Goal: Task Accomplishment & Management: Complete application form

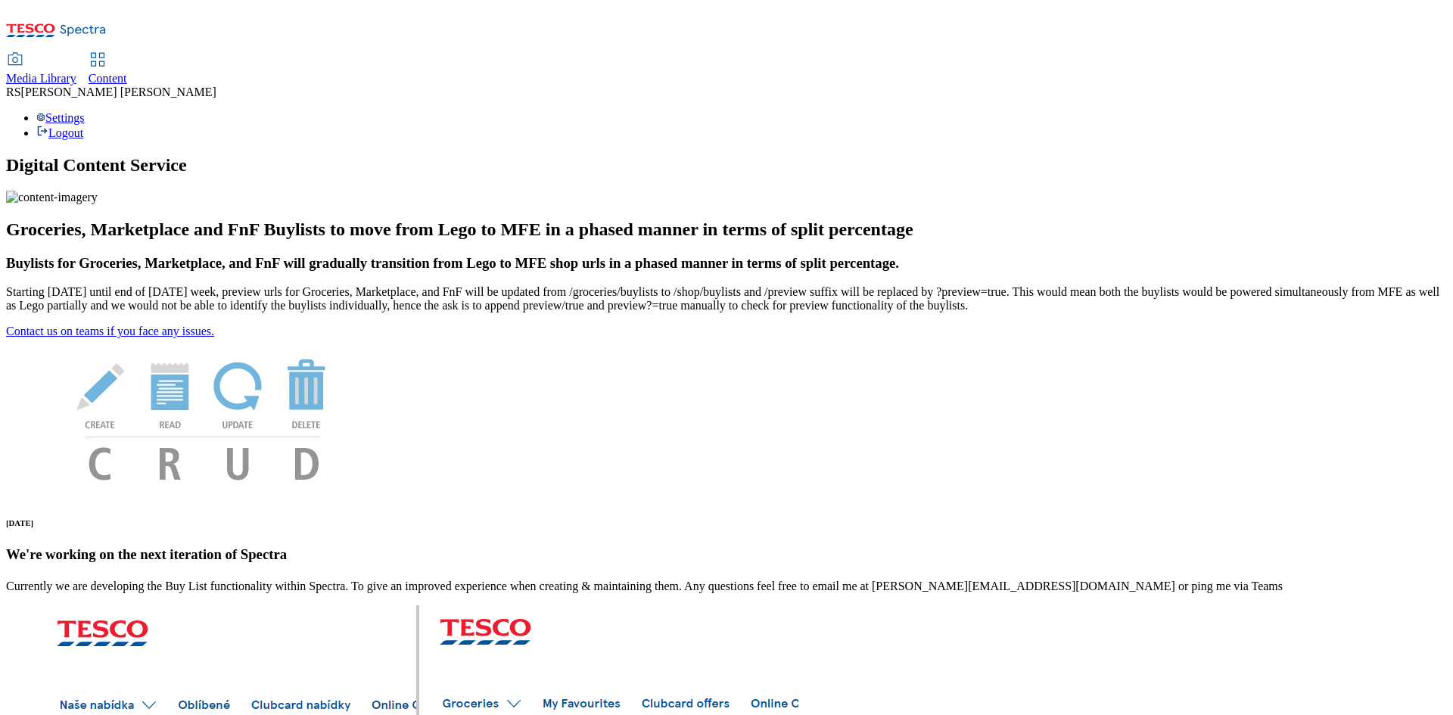
click at [127, 72] on span "Content" at bounding box center [108, 78] width 39 height 13
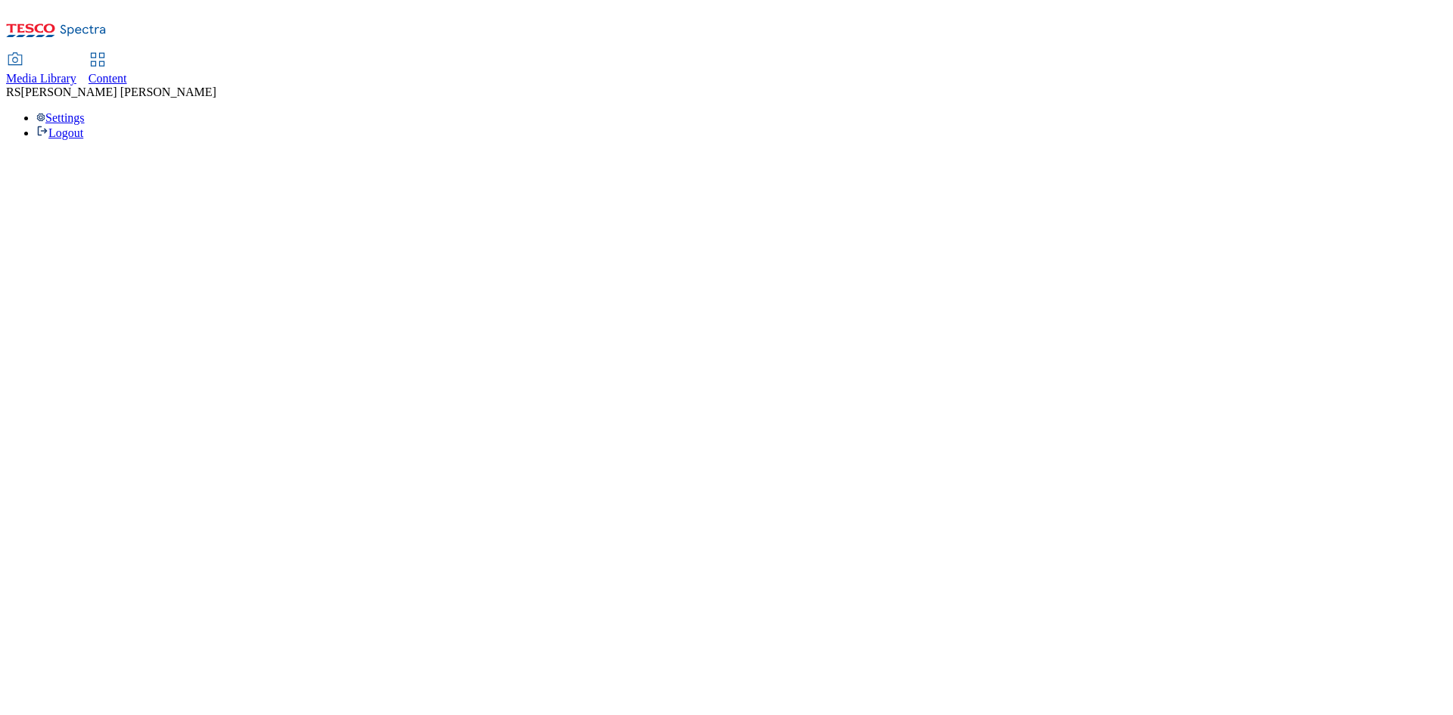
select select "ghs-[GEOGRAPHIC_DATA]"
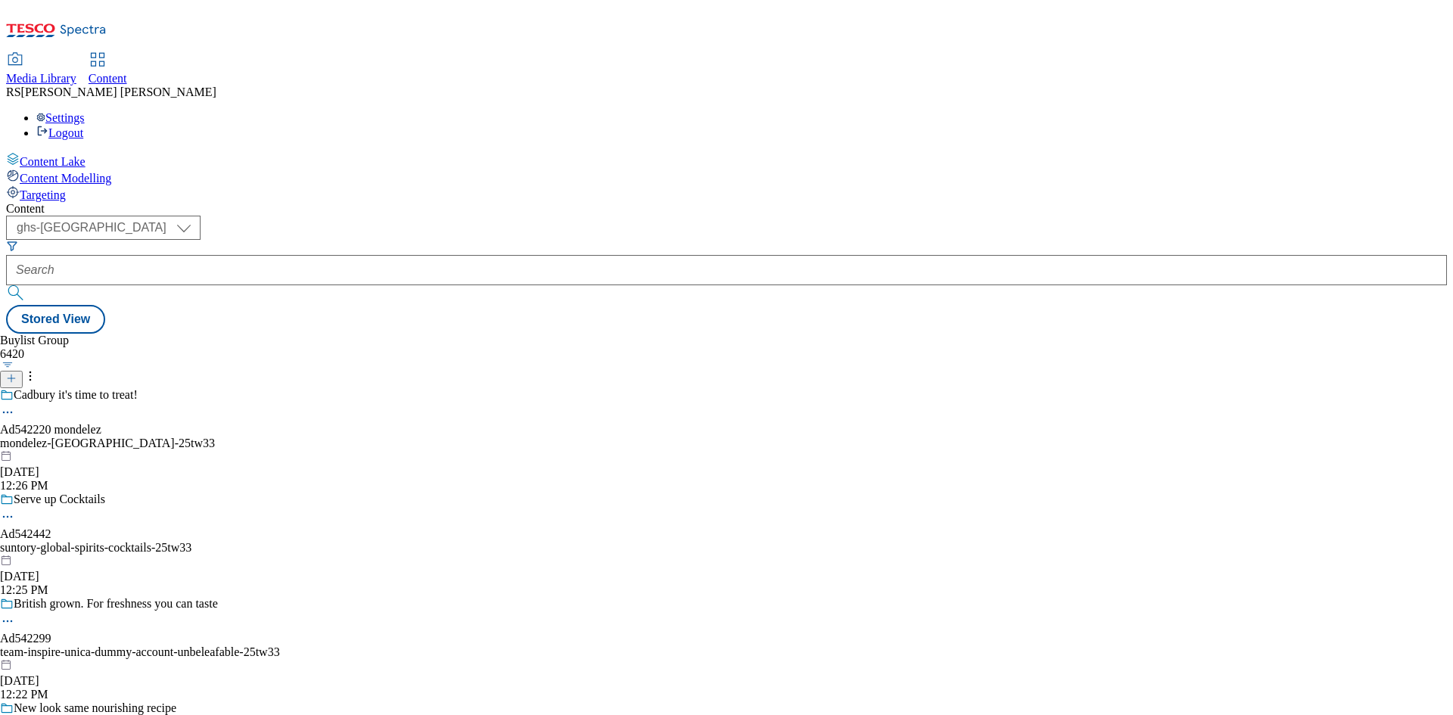
click at [17, 373] on icon at bounding box center [11, 378] width 11 height 11
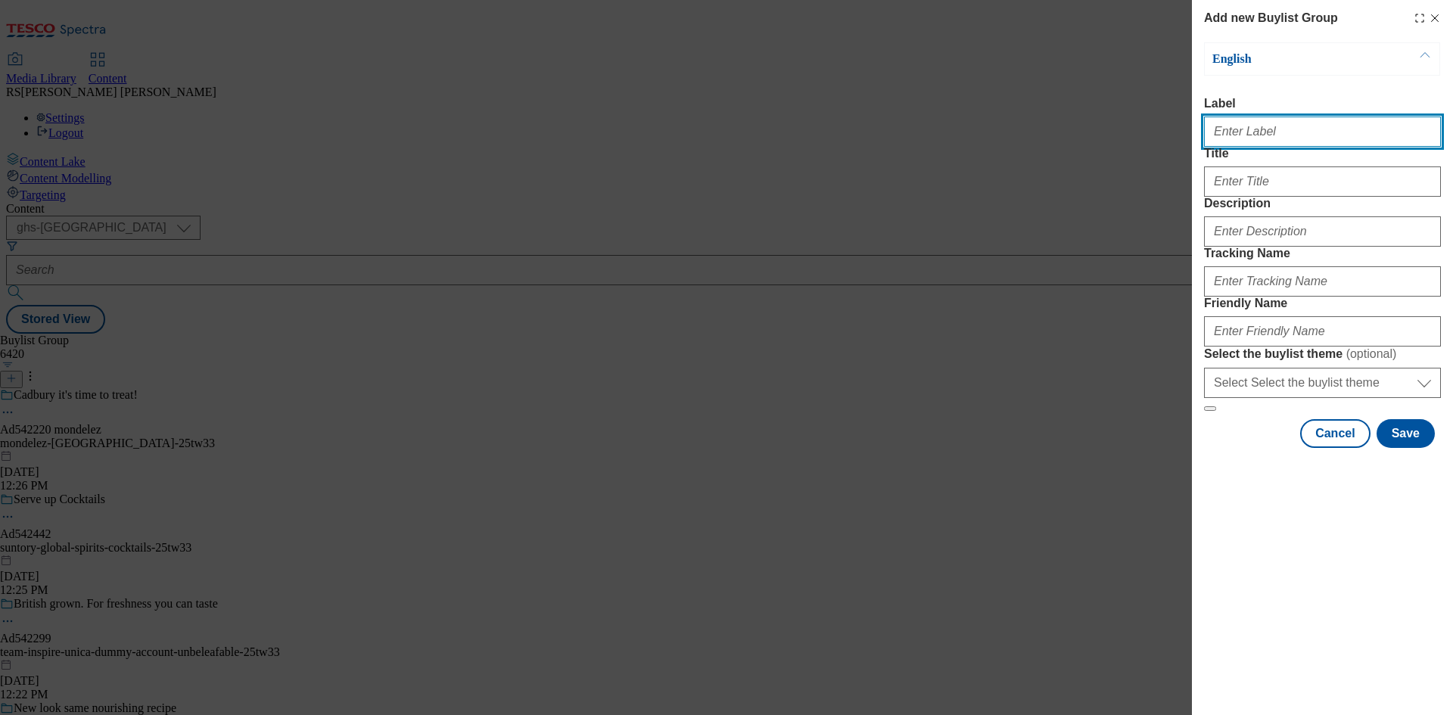
click at [1281, 147] on input "Label" at bounding box center [1322, 132] width 237 height 30
paste input "542270"
type input "Ad542270"
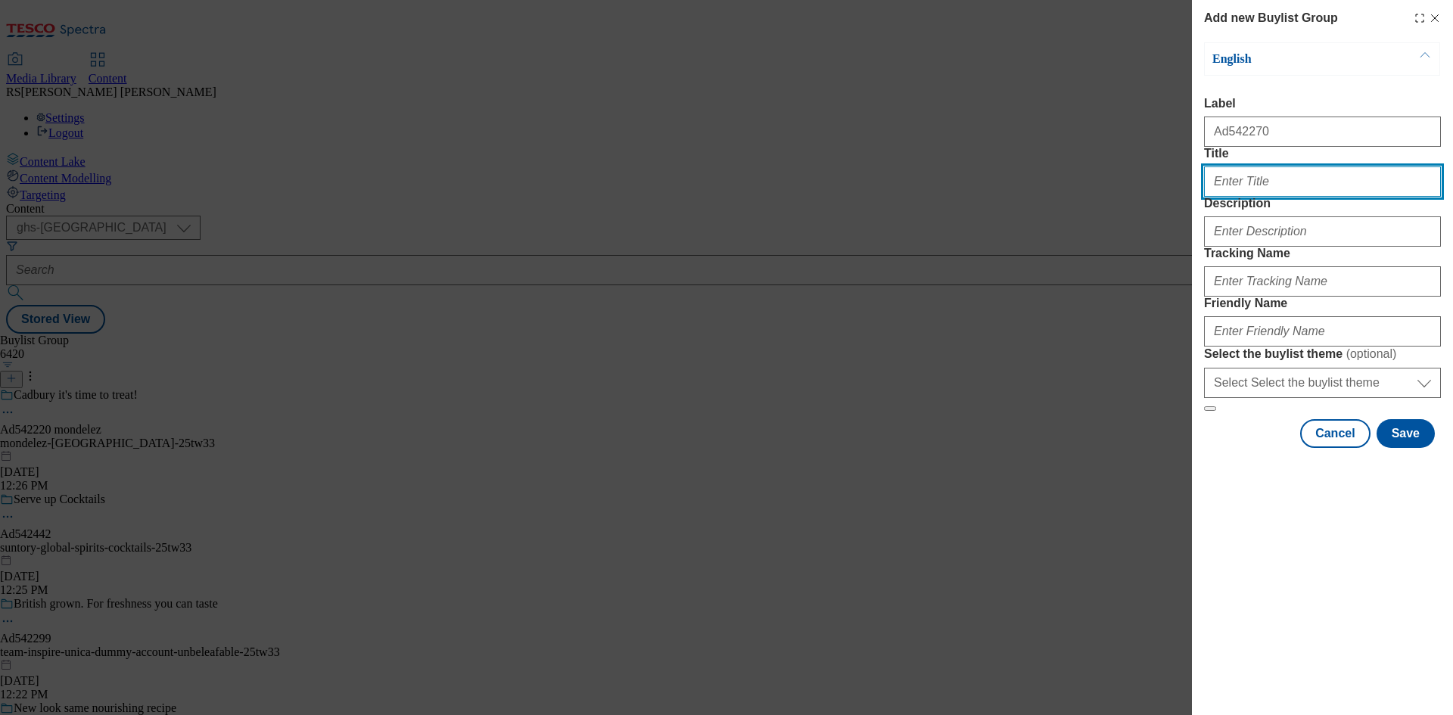
paste input "Join the celebration"
type input "Join the celebration"
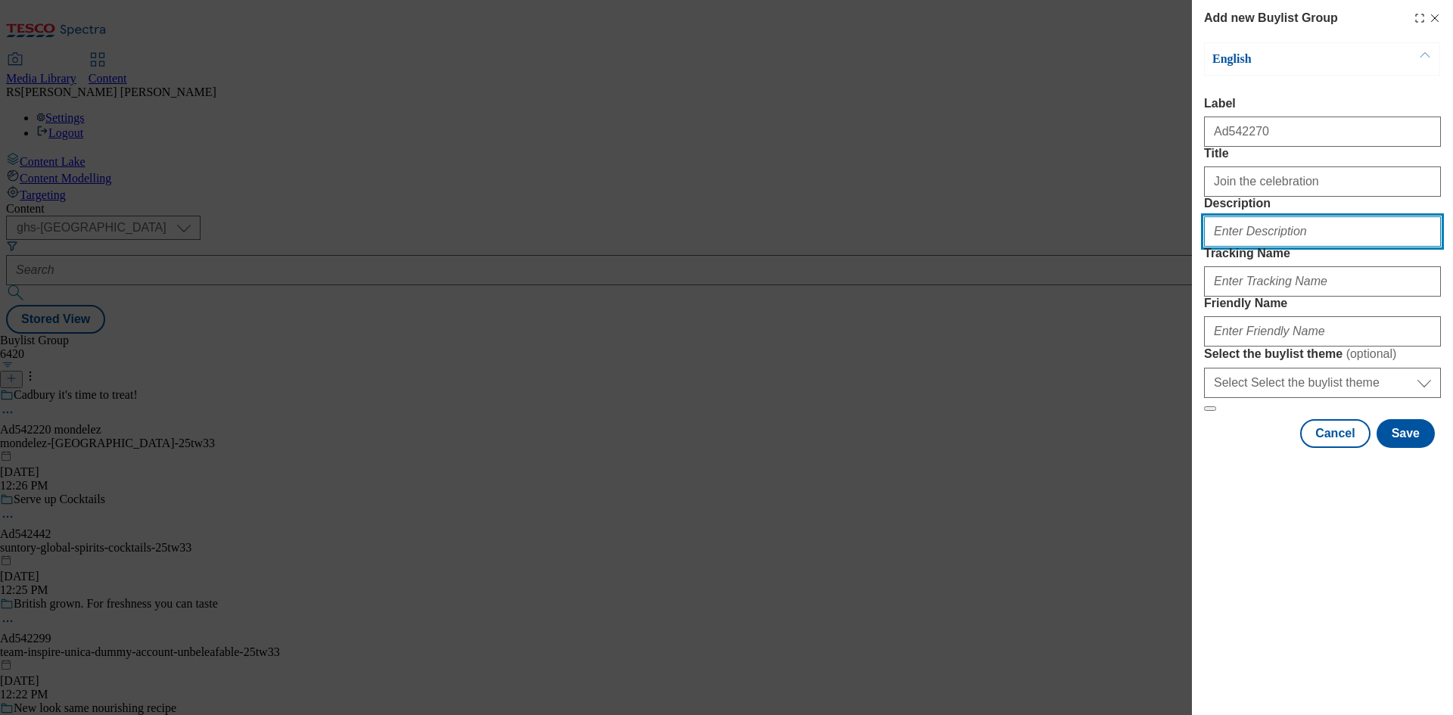
click at [1279, 247] on input "Description" at bounding box center [1322, 232] width 237 height 30
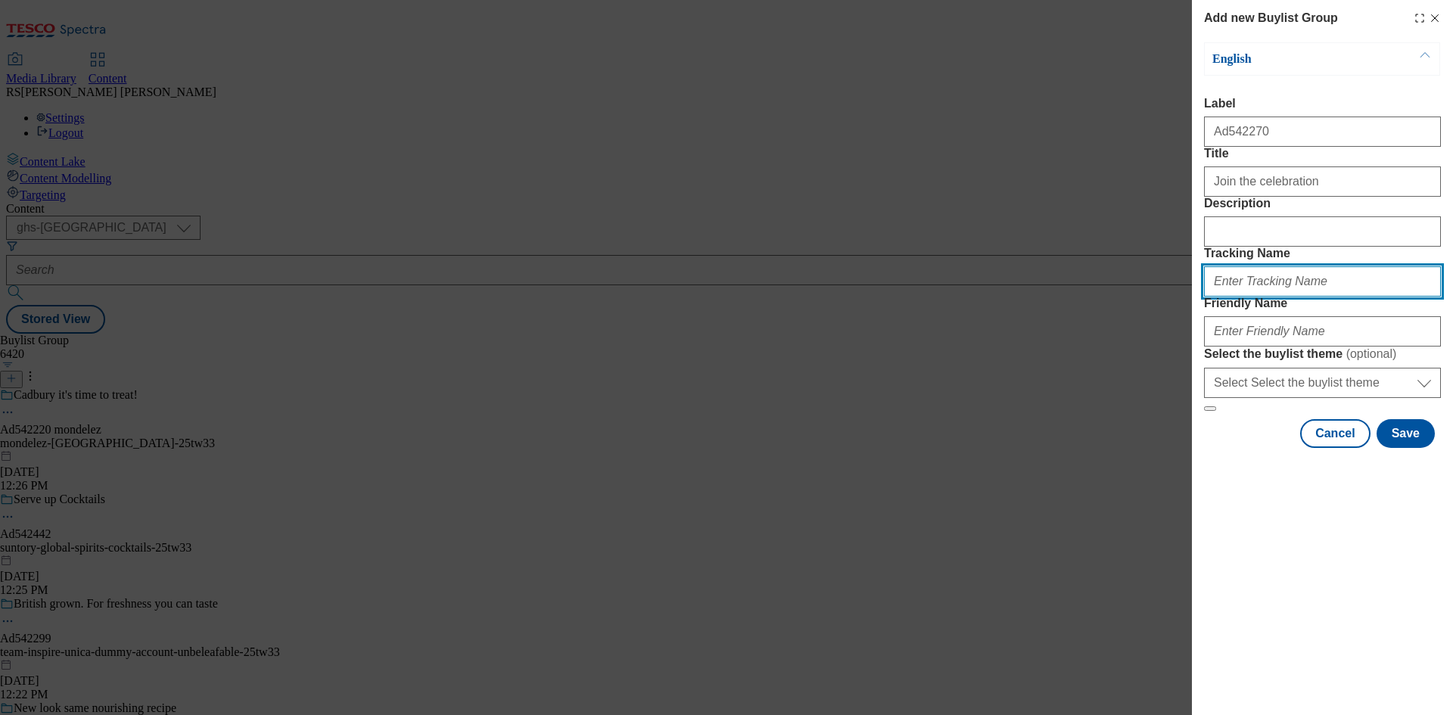
click at [1278, 297] on input "Tracking Name" at bounding box center [1322, 281] width 237 height 30
paste input "542270"
type input "DH_AD542270"
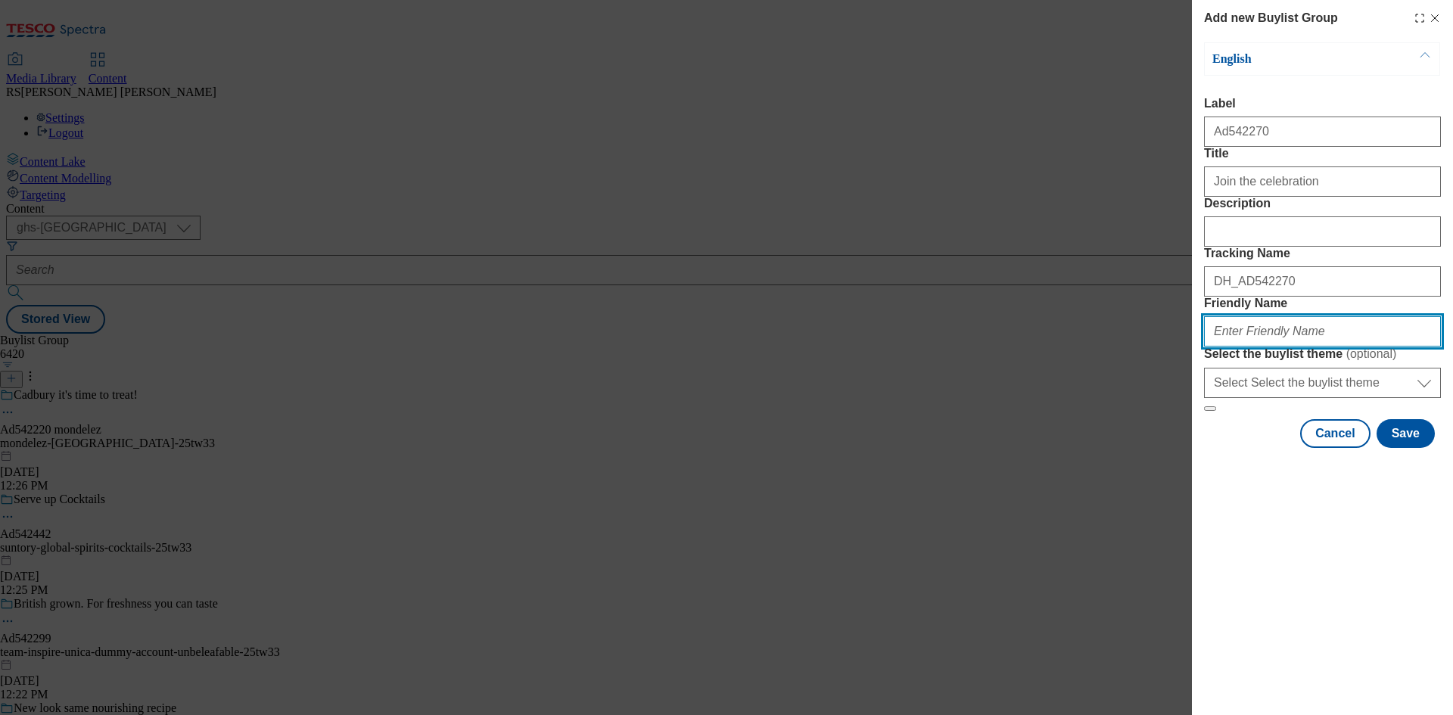
paste input "coca-cola-diet-coke-25tw33"
type input "coca-cola-diet-coke-25tw33"
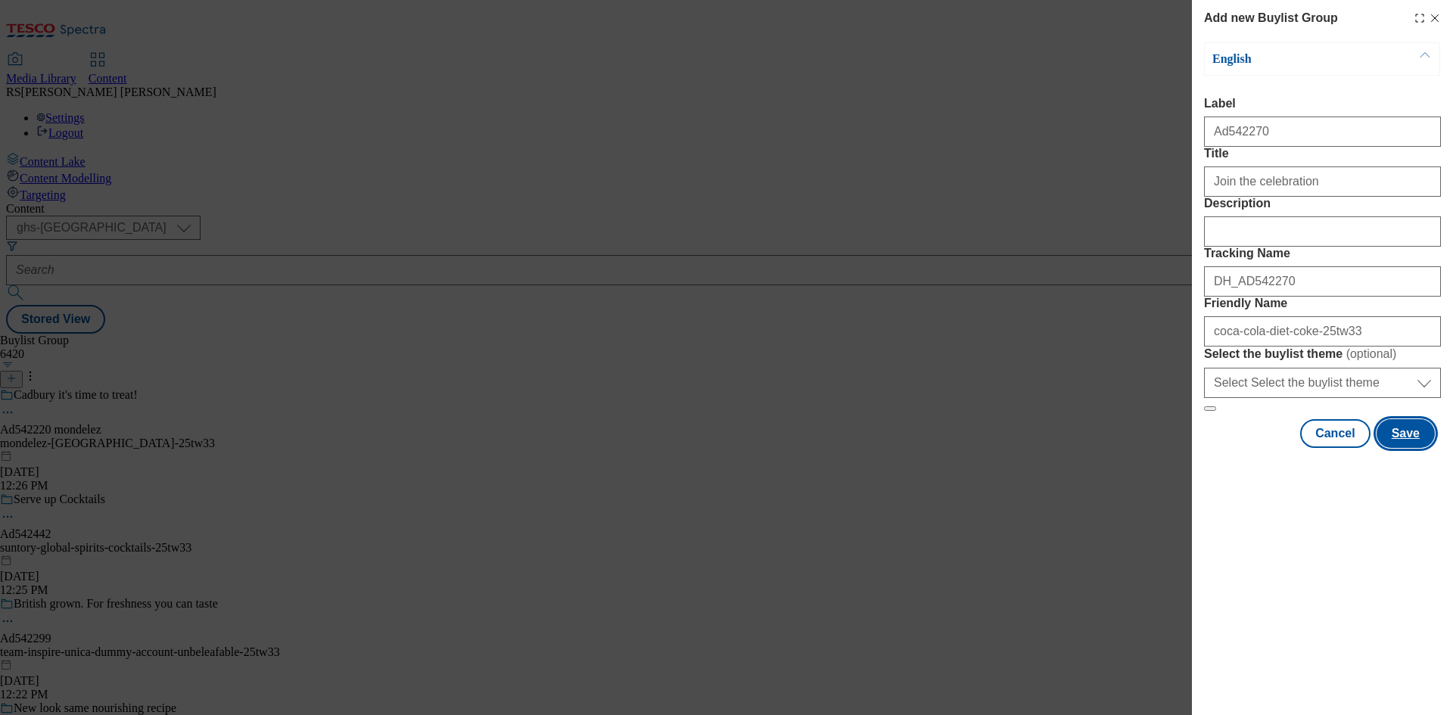
click at [1410, 448] on button "Save" at bounding box center [1406, 433] width 58 height 29
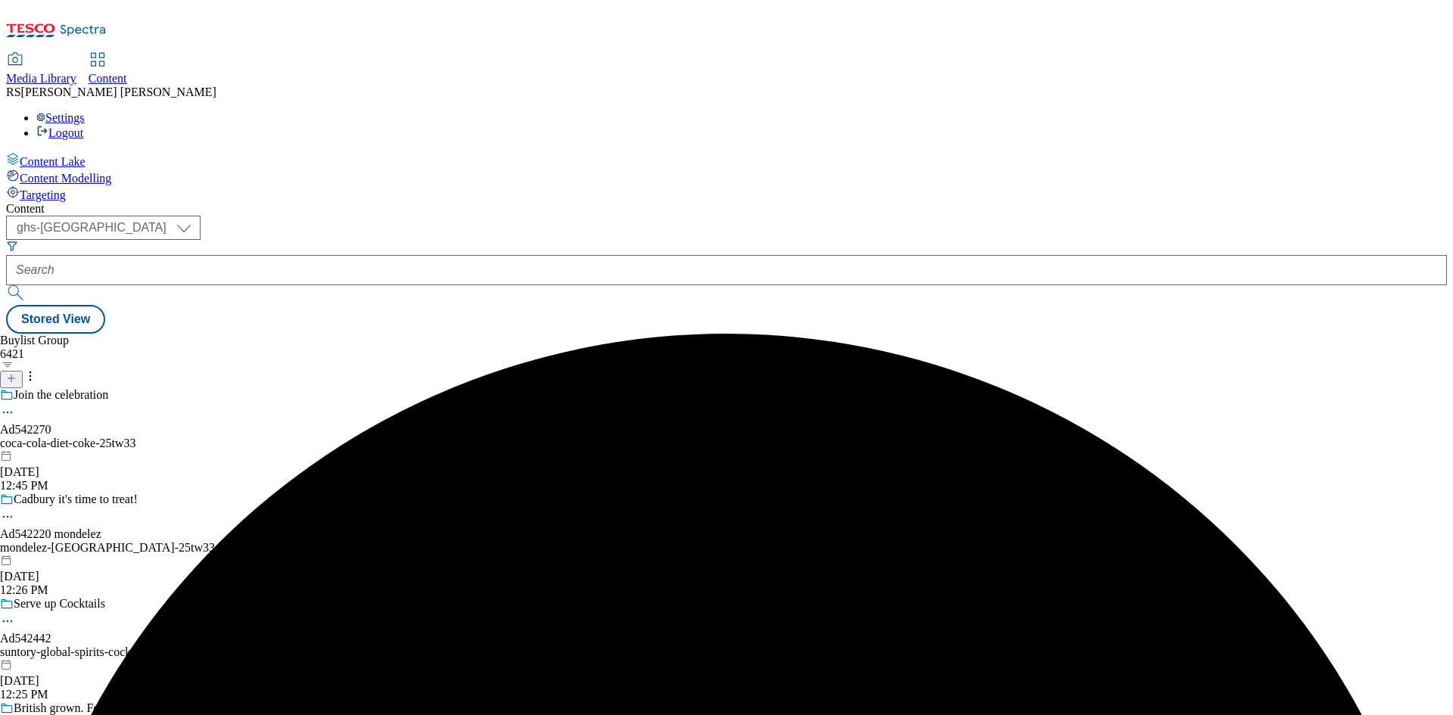
click at [325, 437] on div "coca-cola-diet-coke-25tw33" at bounding box center [162, 444] width 325 height 14
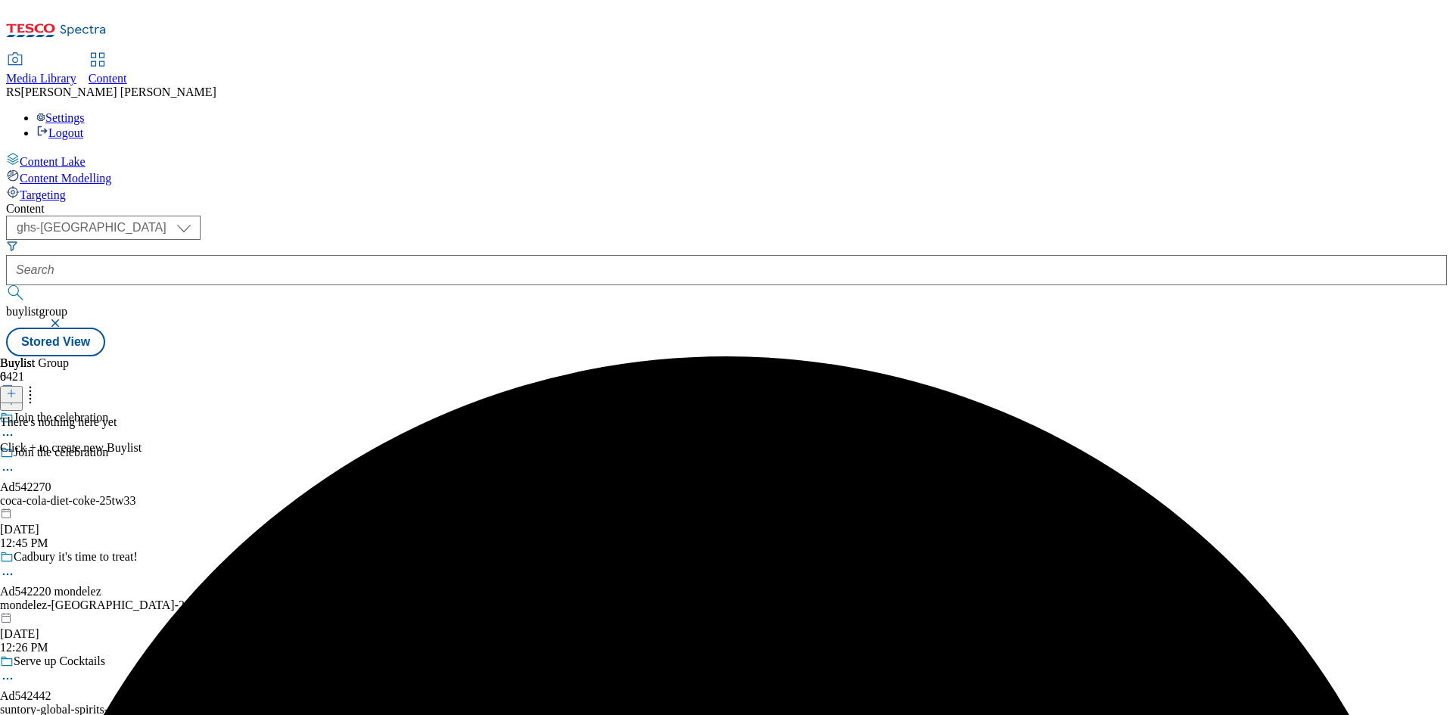
click at [17, 388] on icon at bounding box center [11, 393] width 11 height 11
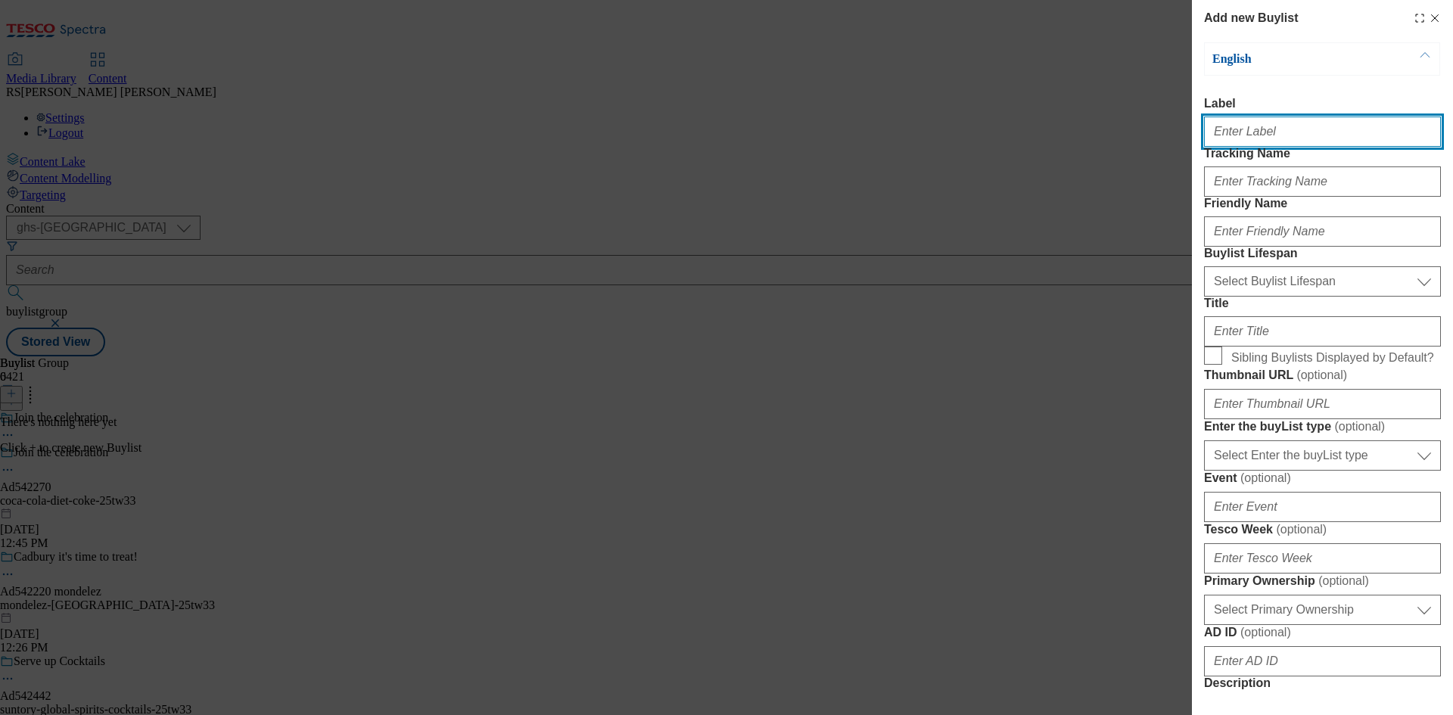
click at [1275, 132] on input "Label" at bounding box center [1322, 132] width 237 height 30
paste input "542270"
type input "Ad542270"
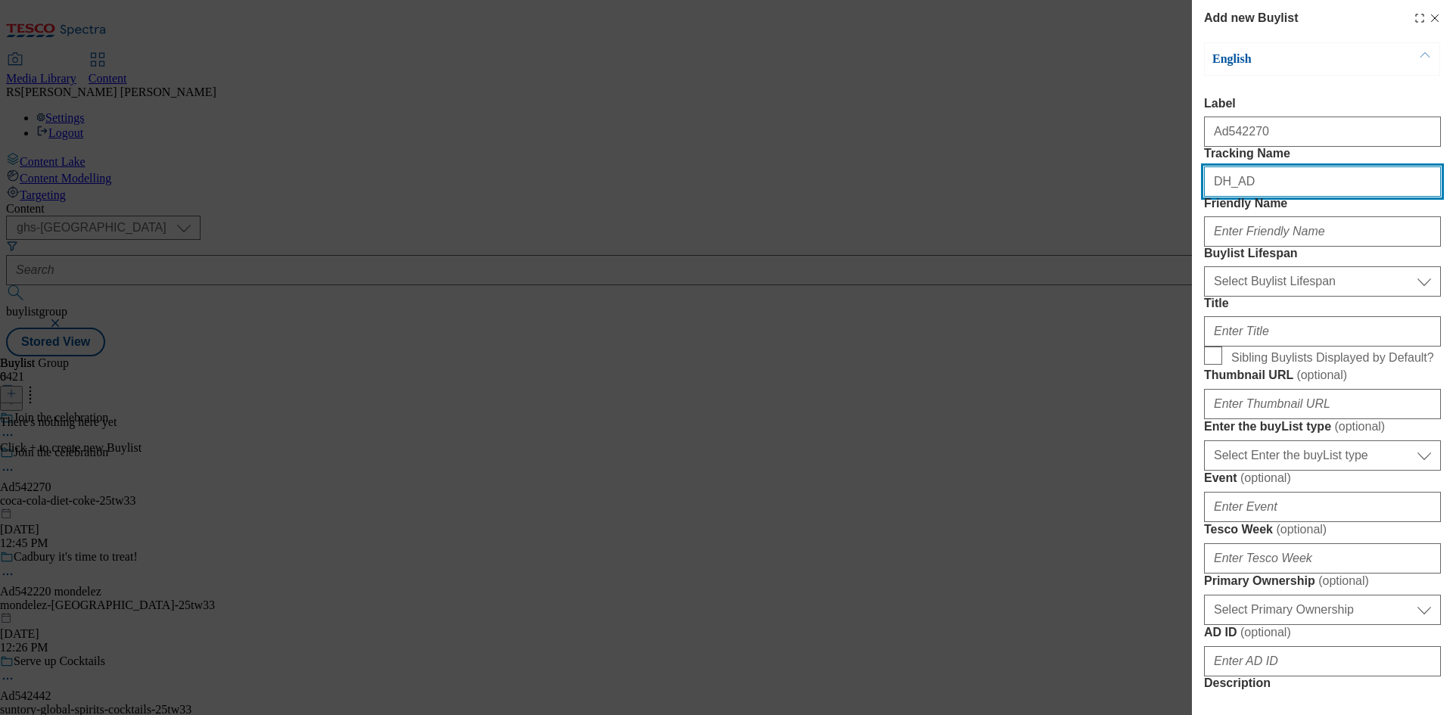
paste input "542270"
type input "DH_AD542270"
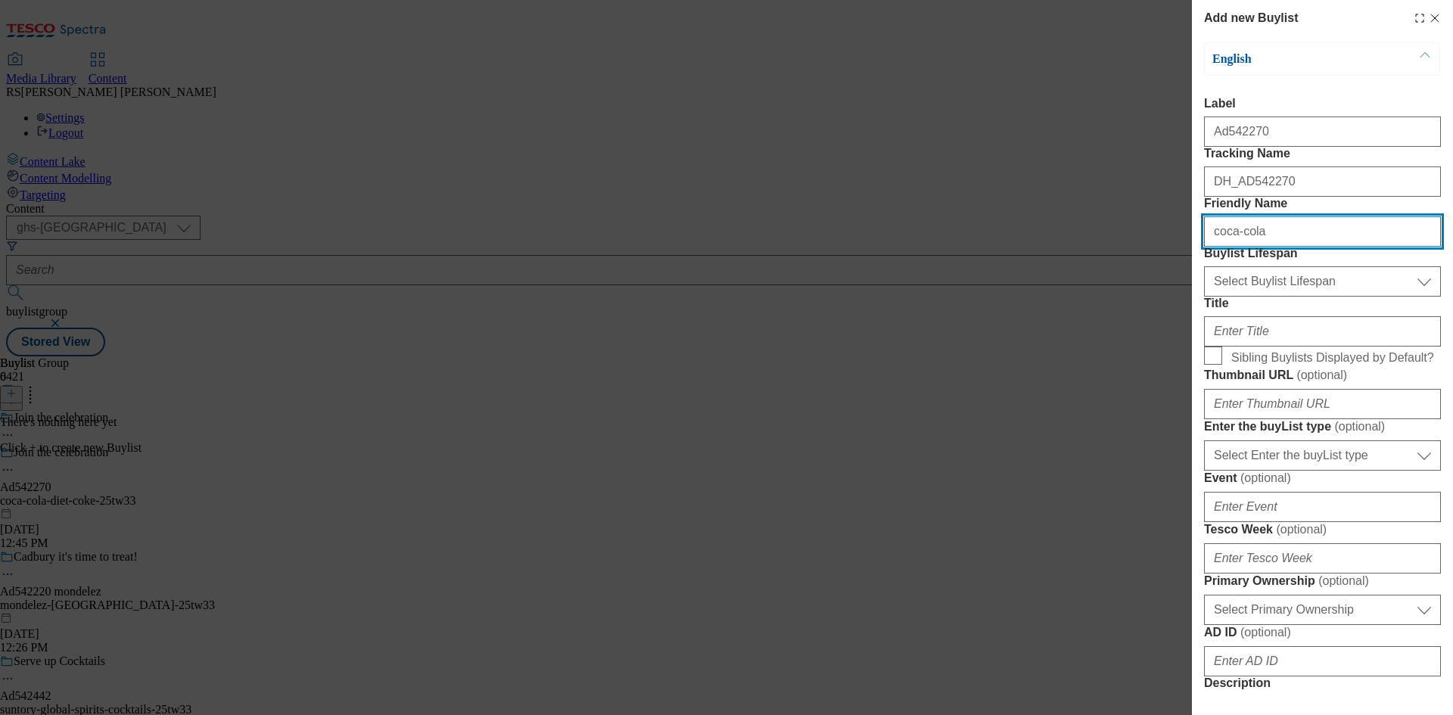
type input "coca-cola"
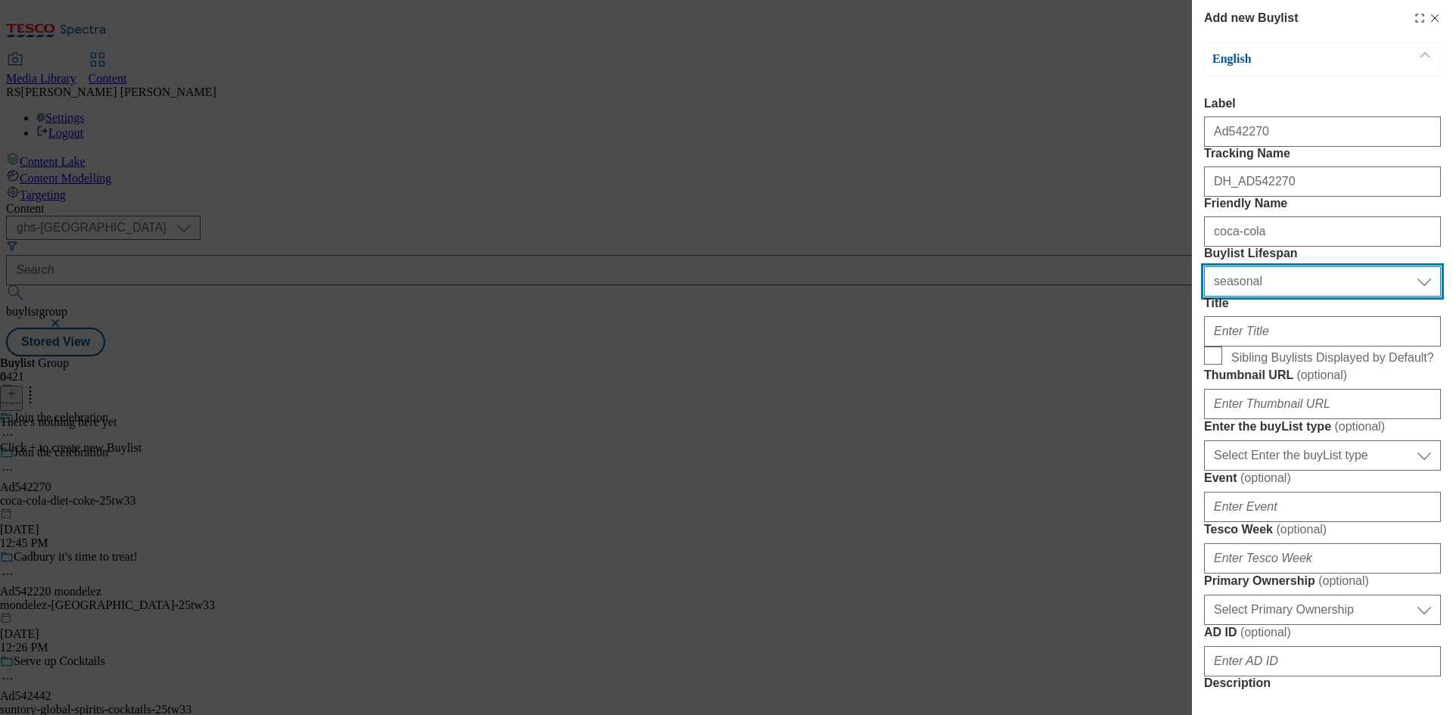
select select "tactical"
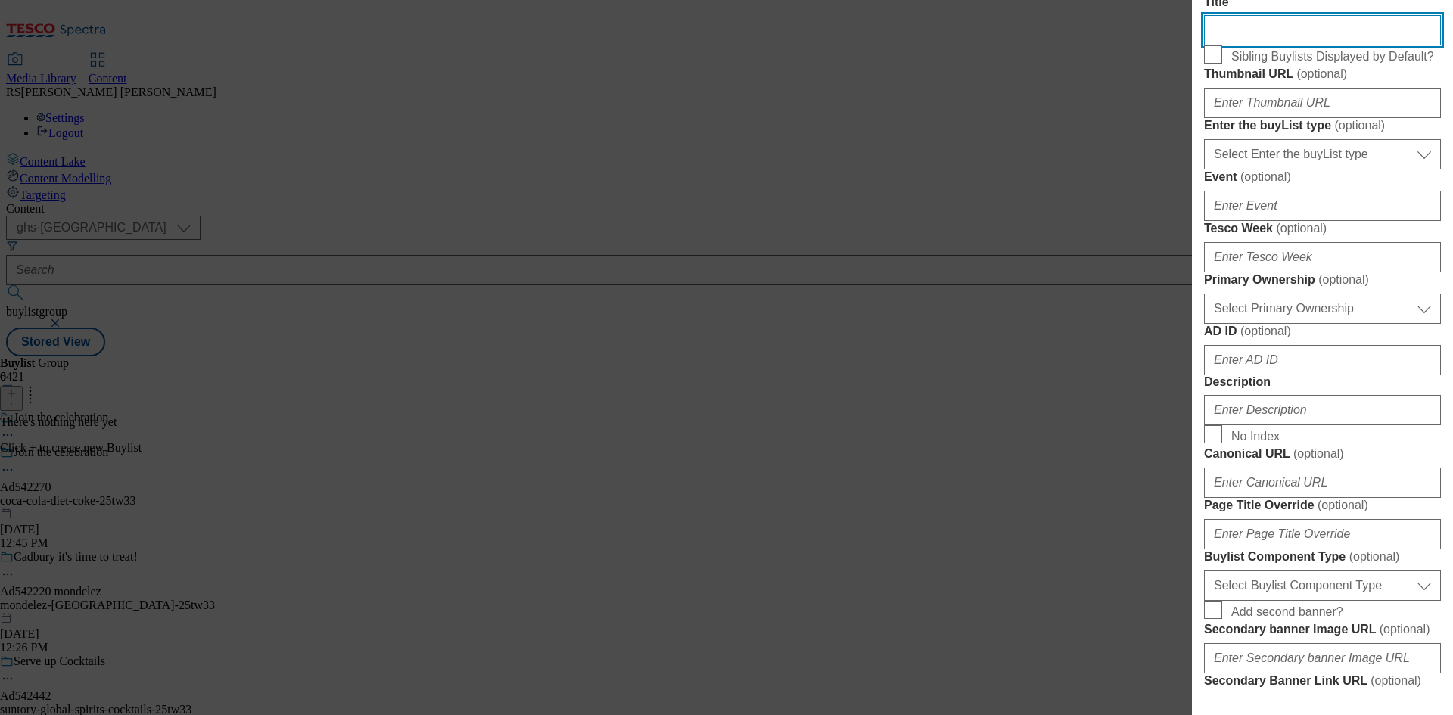
scroll to position [303, 0]
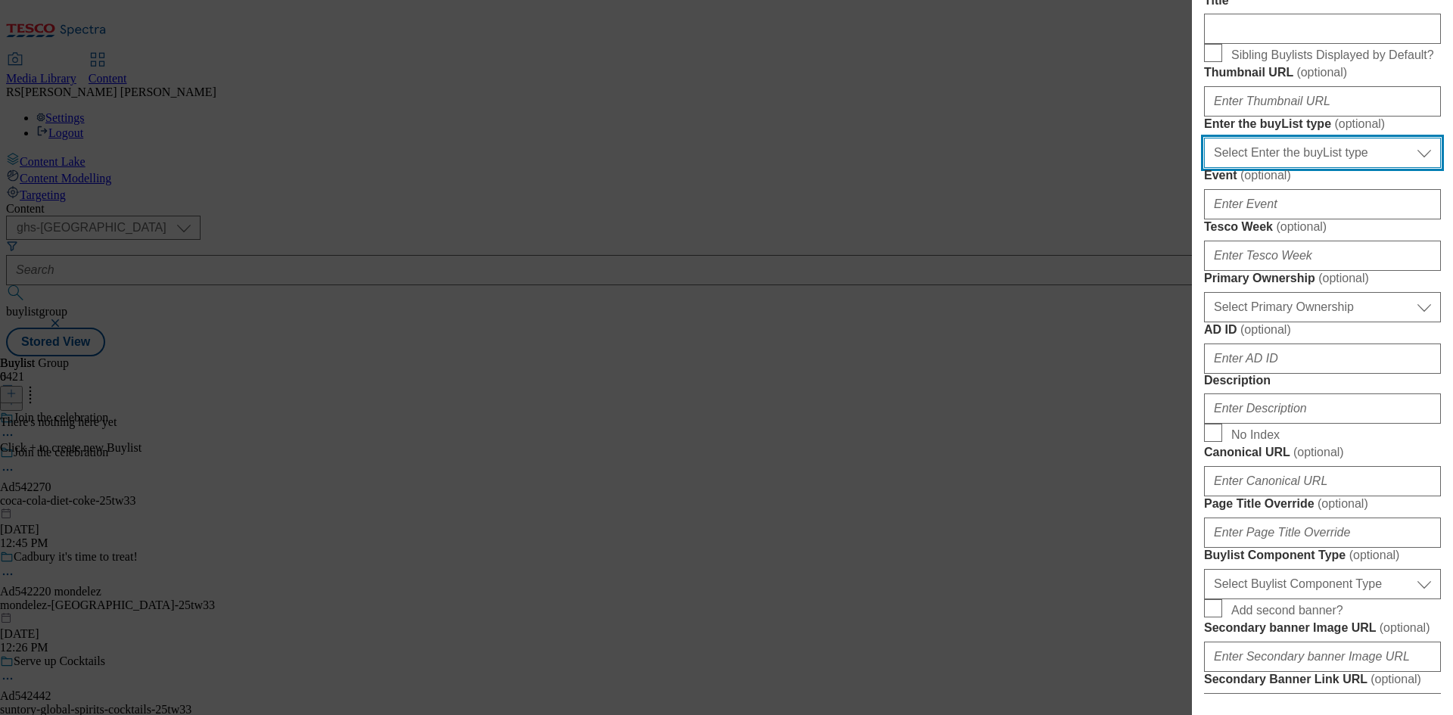
click at [1341, 168] on select "Select Enter the buyList type event supplier funded long term >4 weeks supplier…" at bounding box center [1322, 153] width 237 height 30
select select "supplier funded short term 1-3 weeks"
click at [1204, 168] on select "Select Enter the buyList type event supplier funded long term >4 weeks supplier…" at bounding box center [1322, 153] width 237 height 30
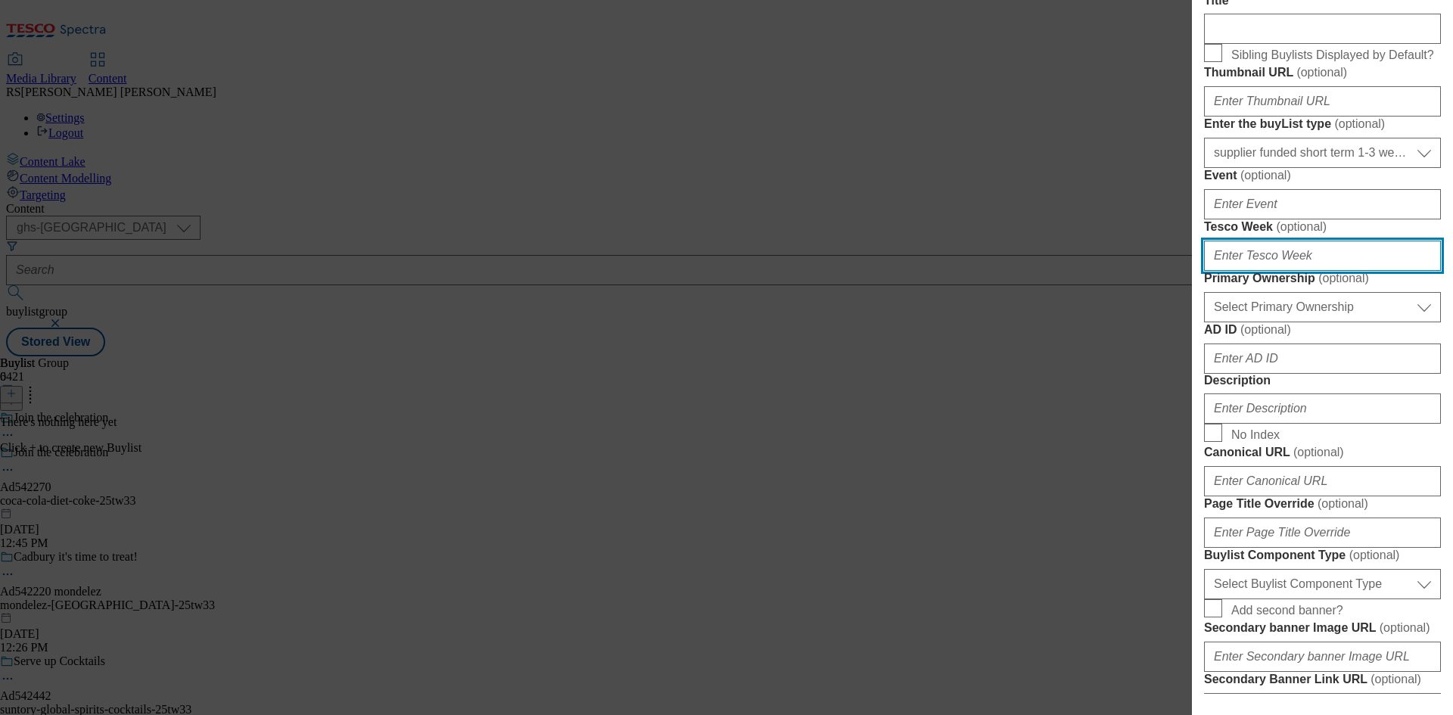
click at [1265, 271] on input "Tesco Week ( optional )" at bounding box center [1322, 256] width 237 height 30
type input "33"
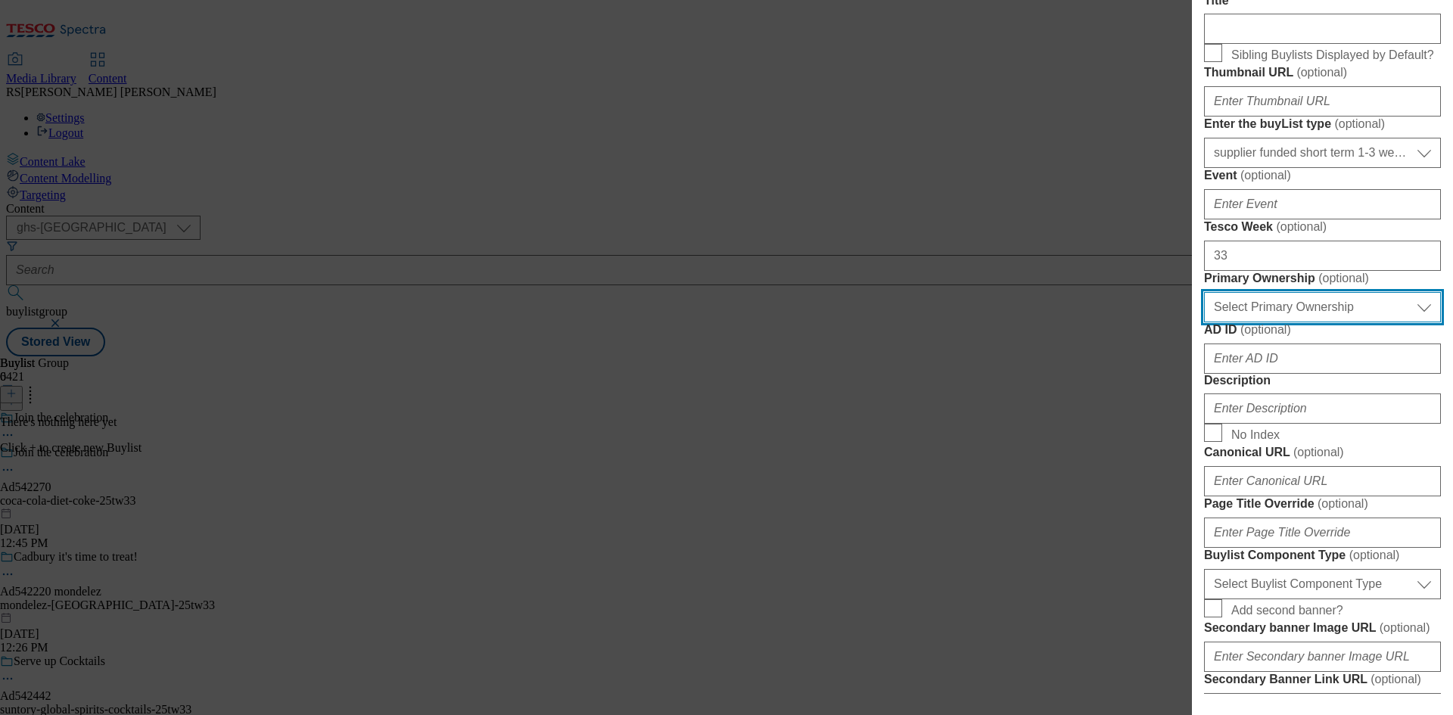
select select "dunnhumby"
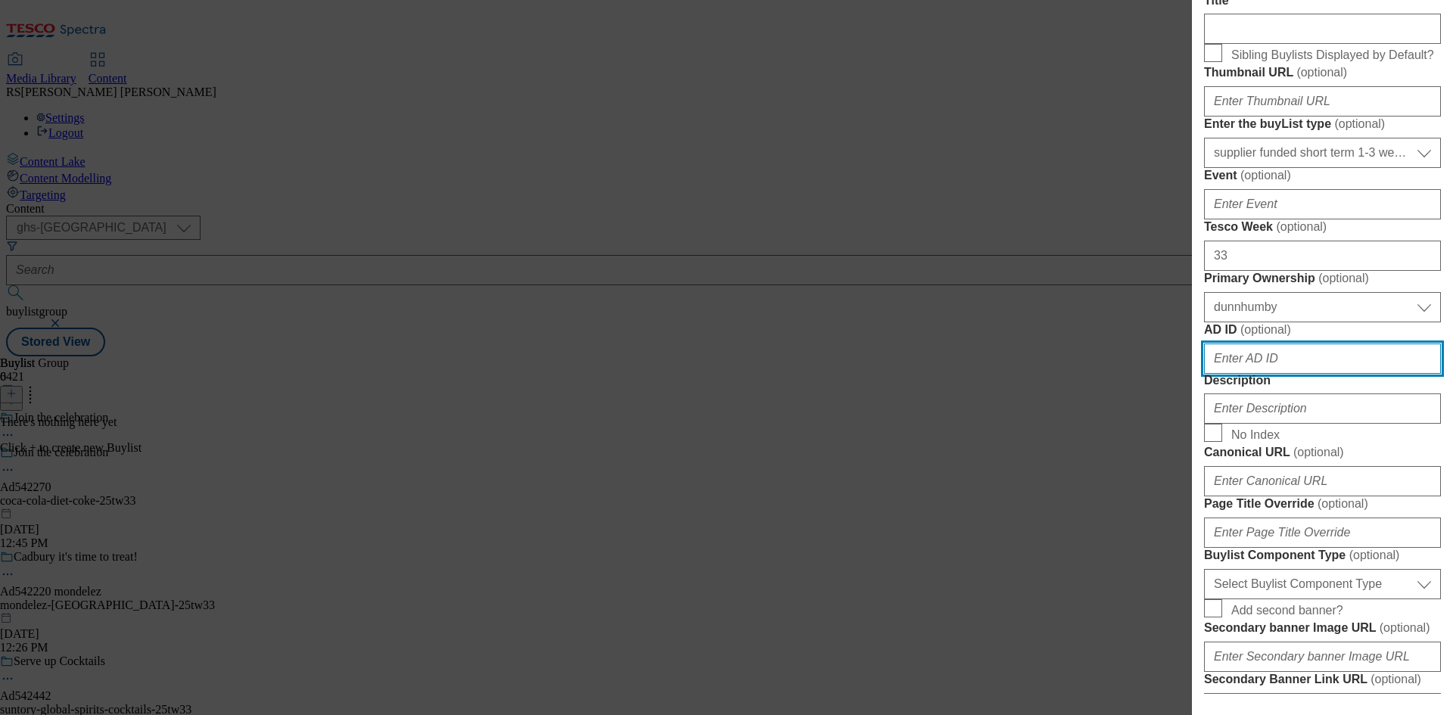
paste input "542270"
type input "542270"
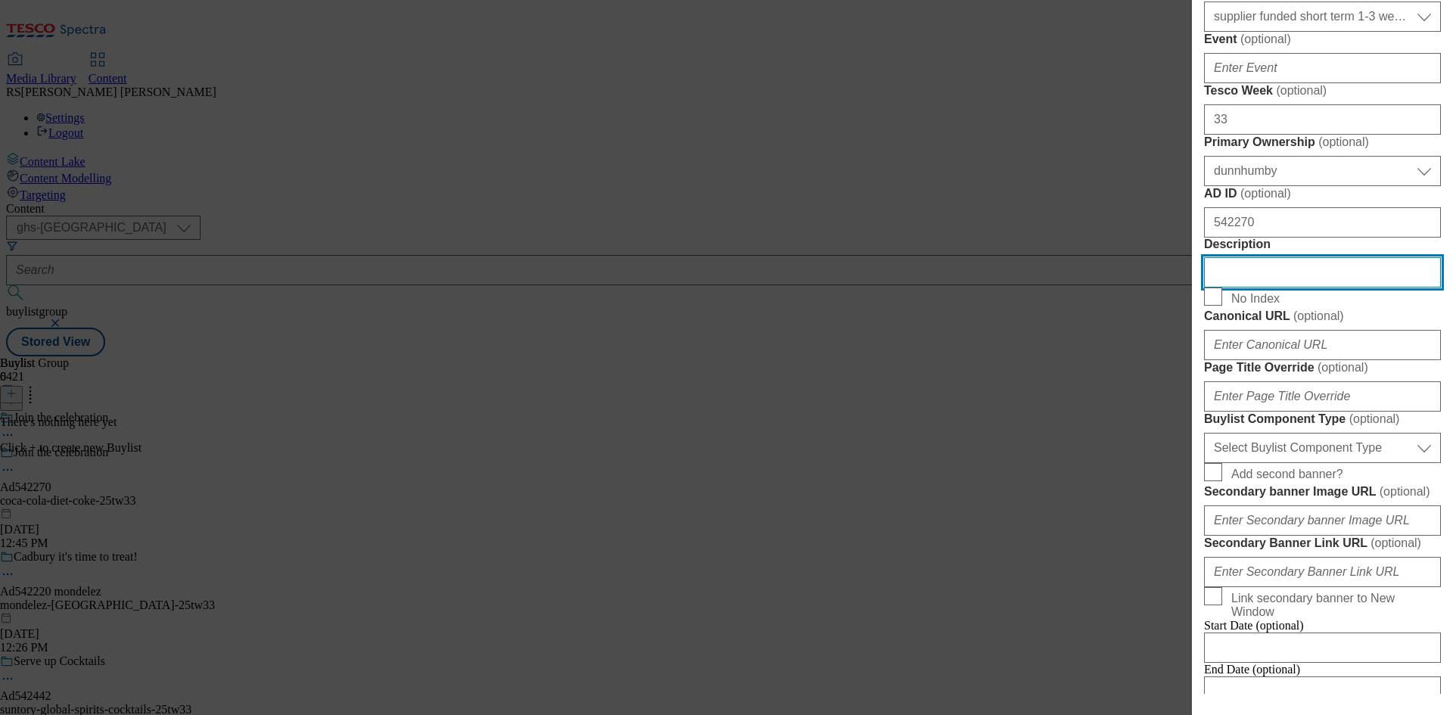
scroll to position [786, 0]
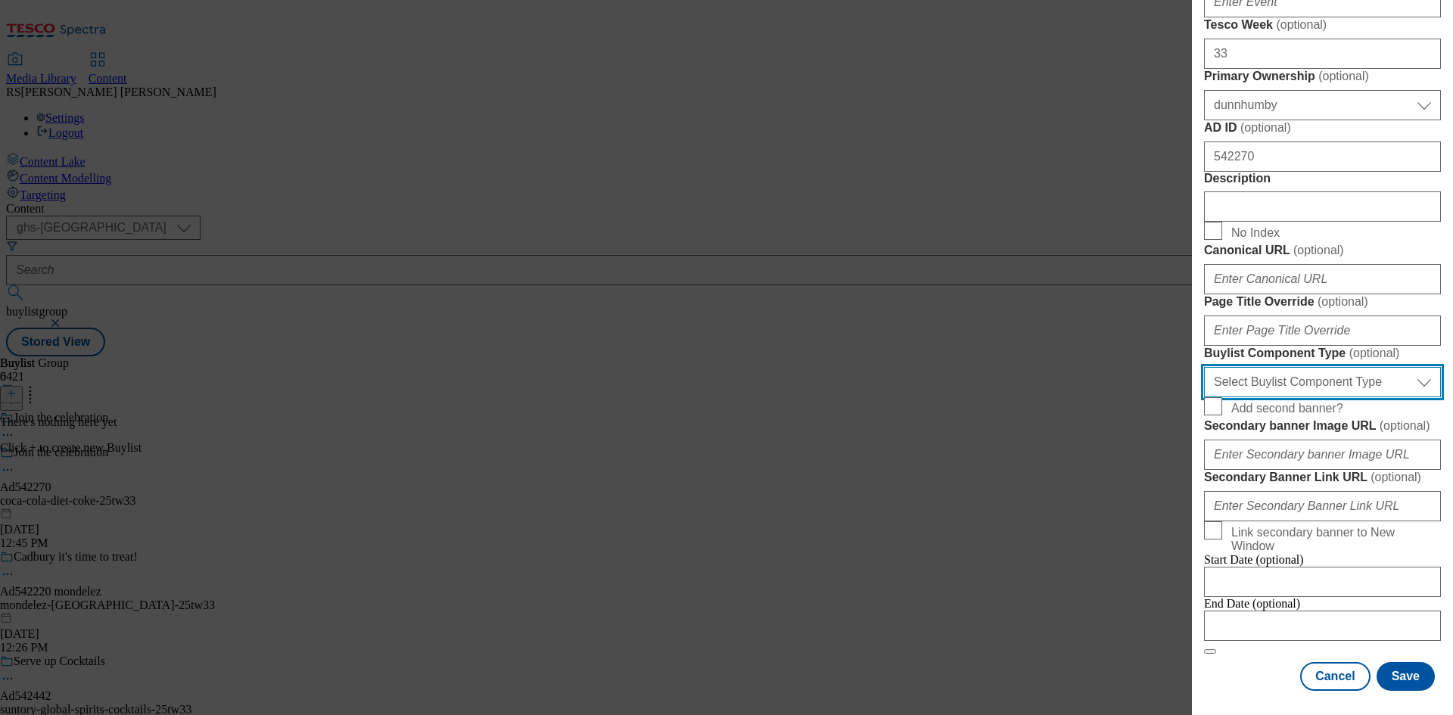
drag, startPoint x: 1349, startPoint y: 499, endPoint x: 1349, endPoint y: 509, distance: 9.8
click at [1349, 397] on select "Select Buylist Component Type Banner Competition Header Meal" at bounding box center [1322, 382] width 237 height 30
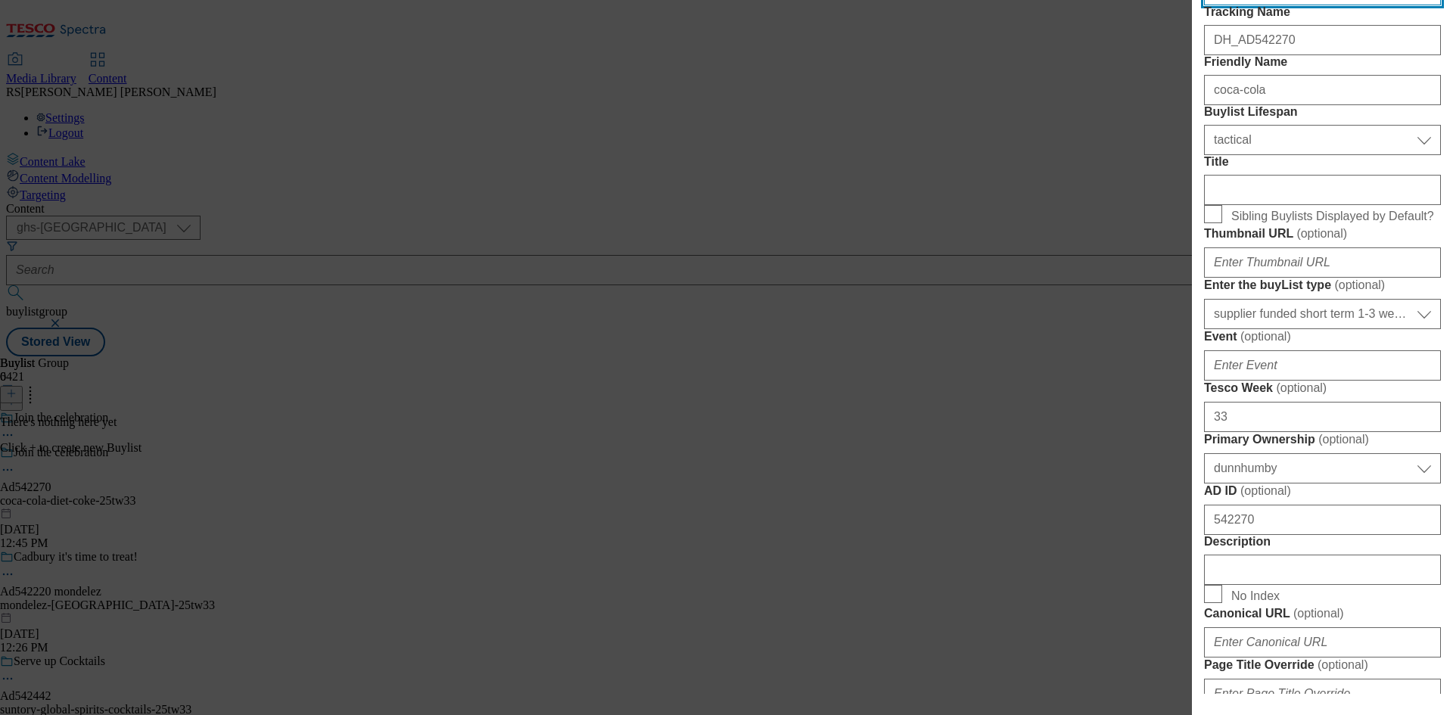
select select "Banner"
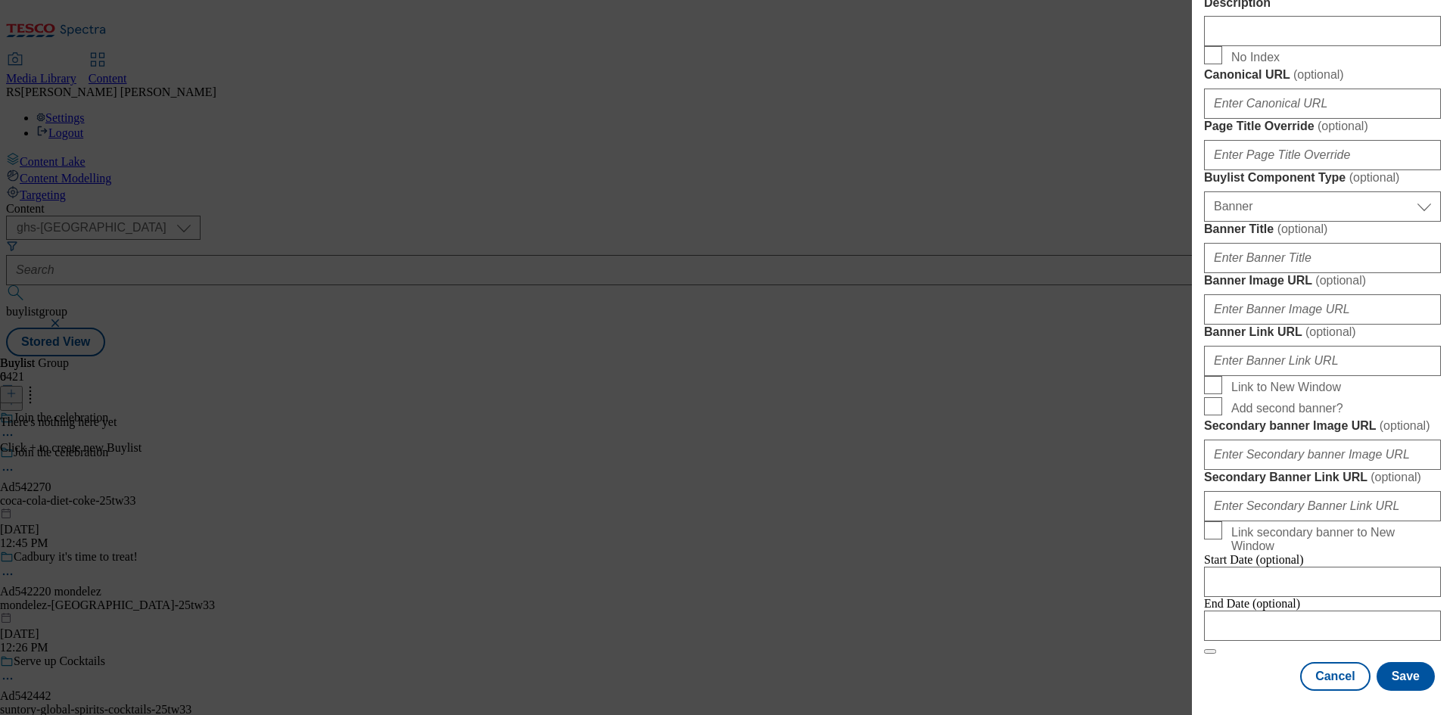
scroll to position [1327, 0]
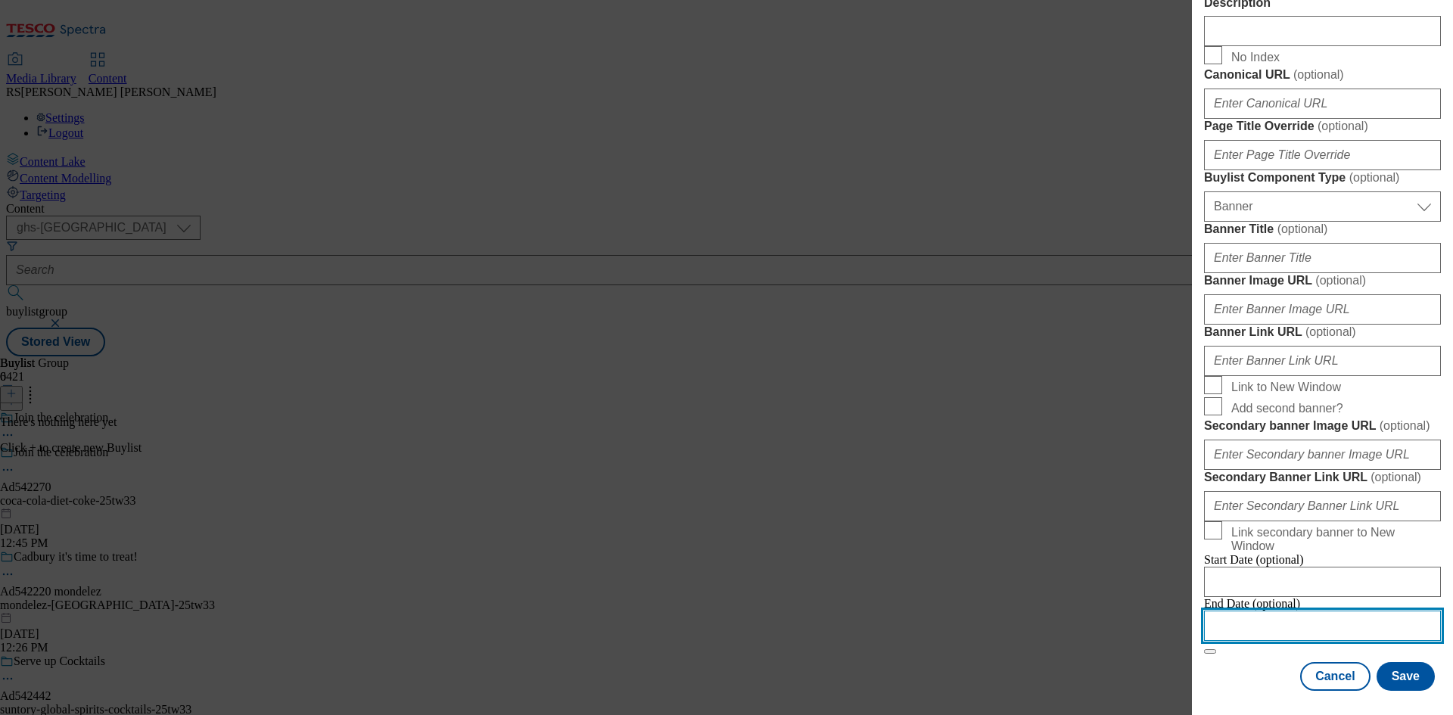
click at [1329, 611] on input "Modal" at bounding box center [1322, 626] width 237 height 30
select select "2025"
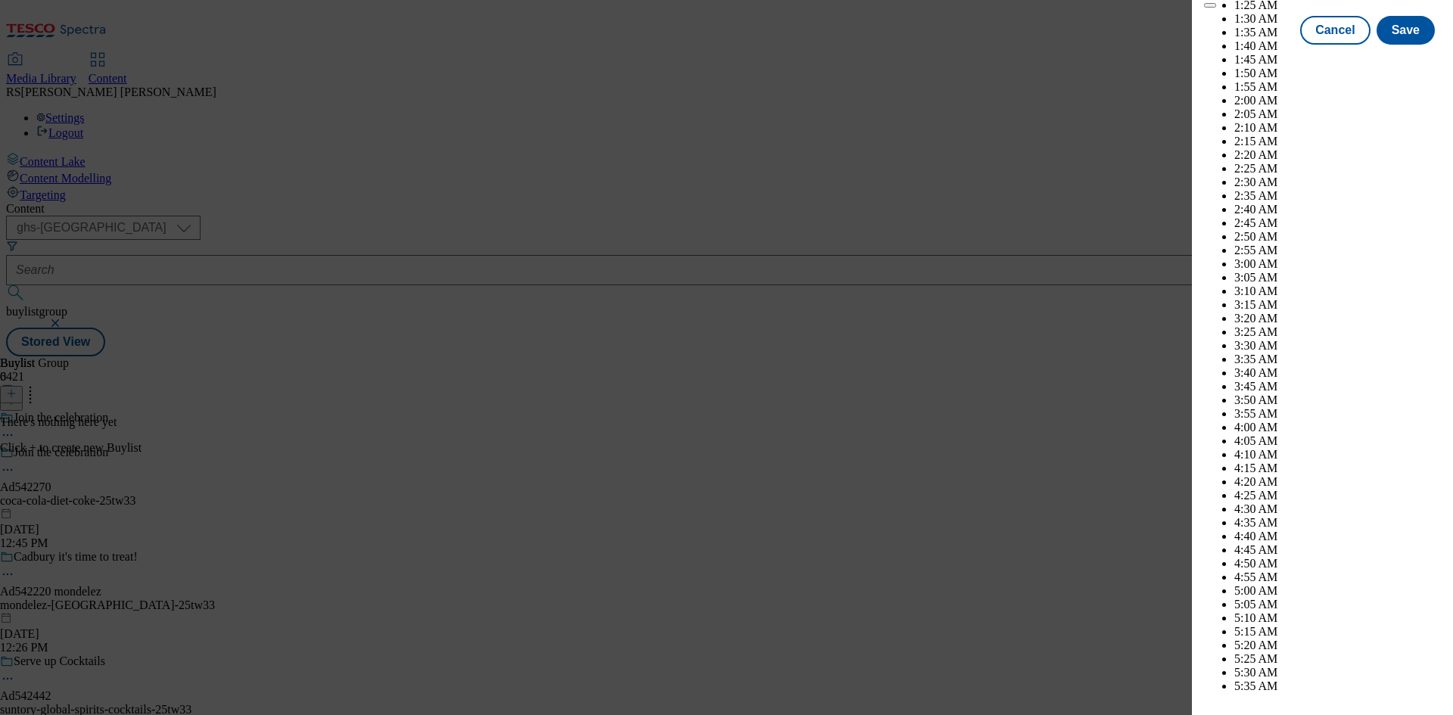
scroll to position [4272, 0]
select select "December"
drag, startPoint x: 1397, startPoint y: 197, endPoint x: 1405, endPoint y: 224, distance: 28.5
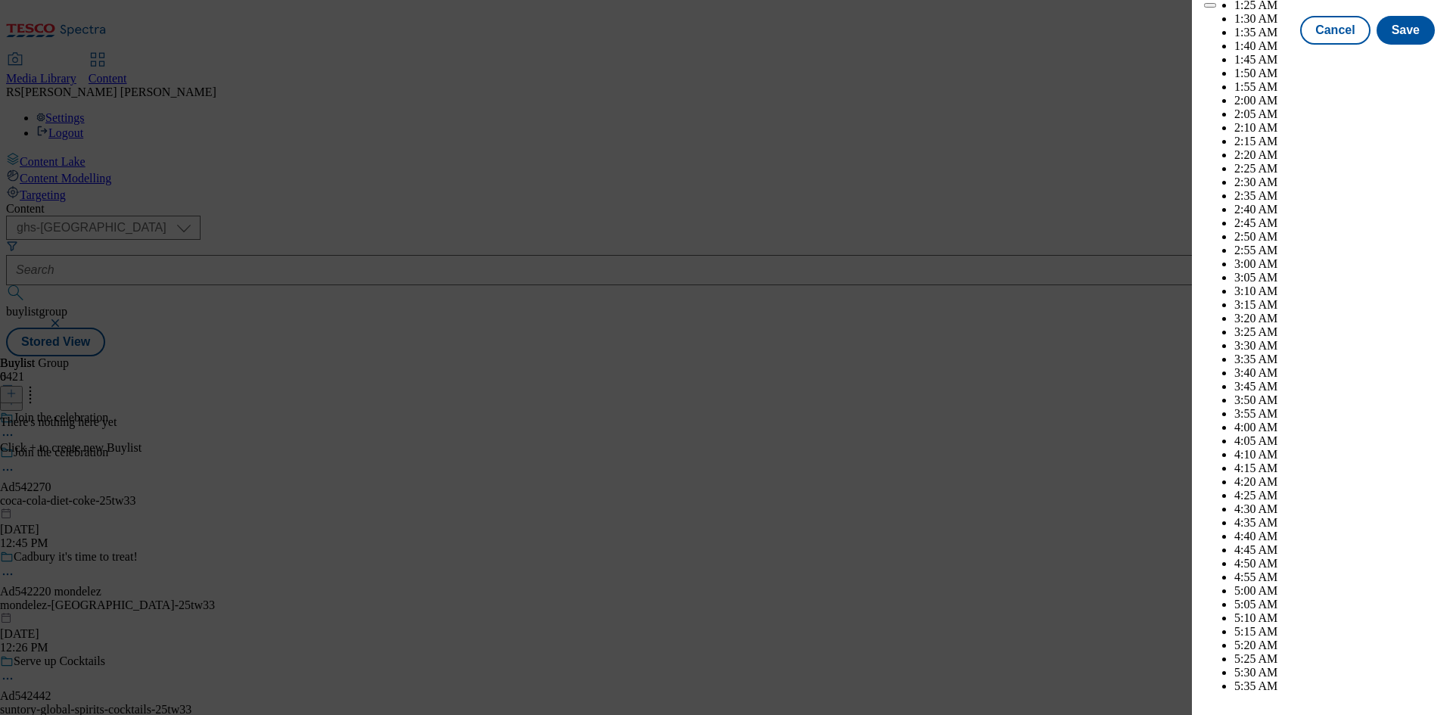
select select "2026"
select select "January"
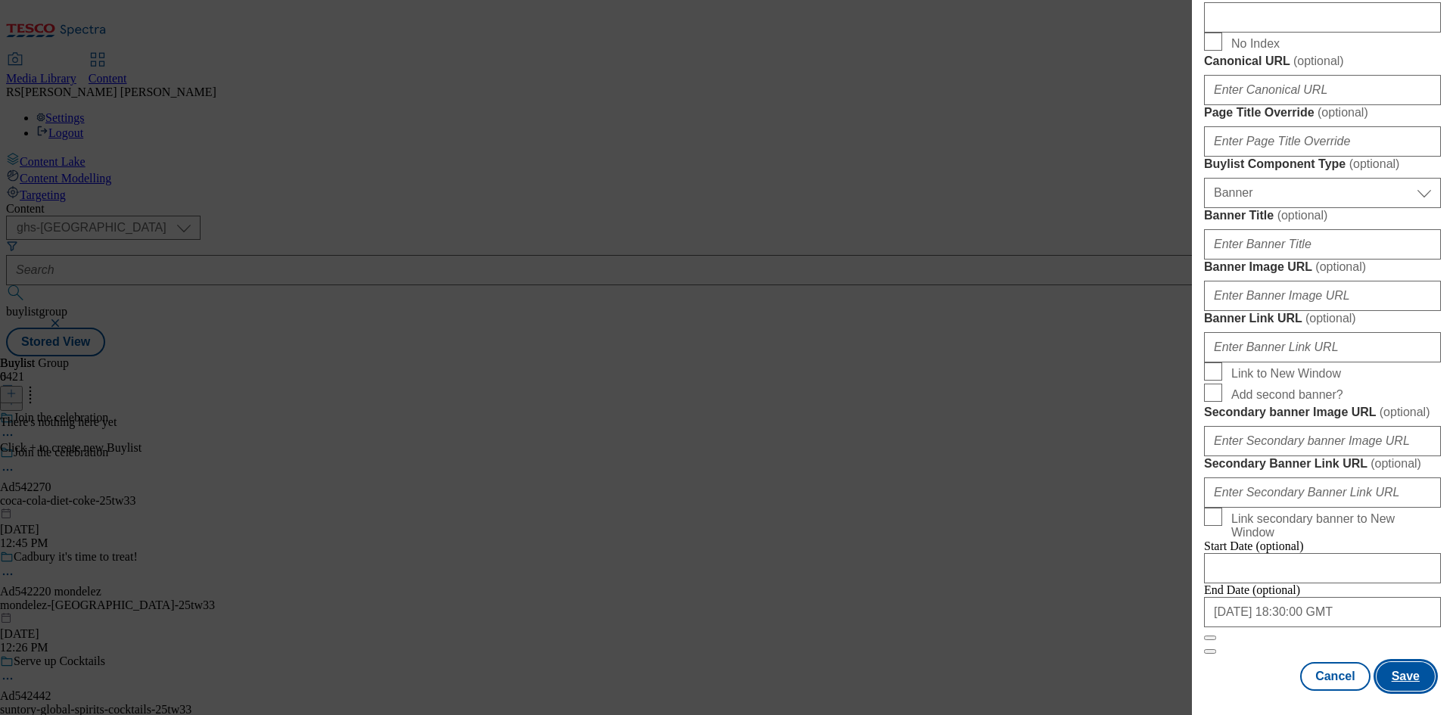
click at [1398, 678] on button "Save" at bounding box center [1406, 676] width 58 height 29
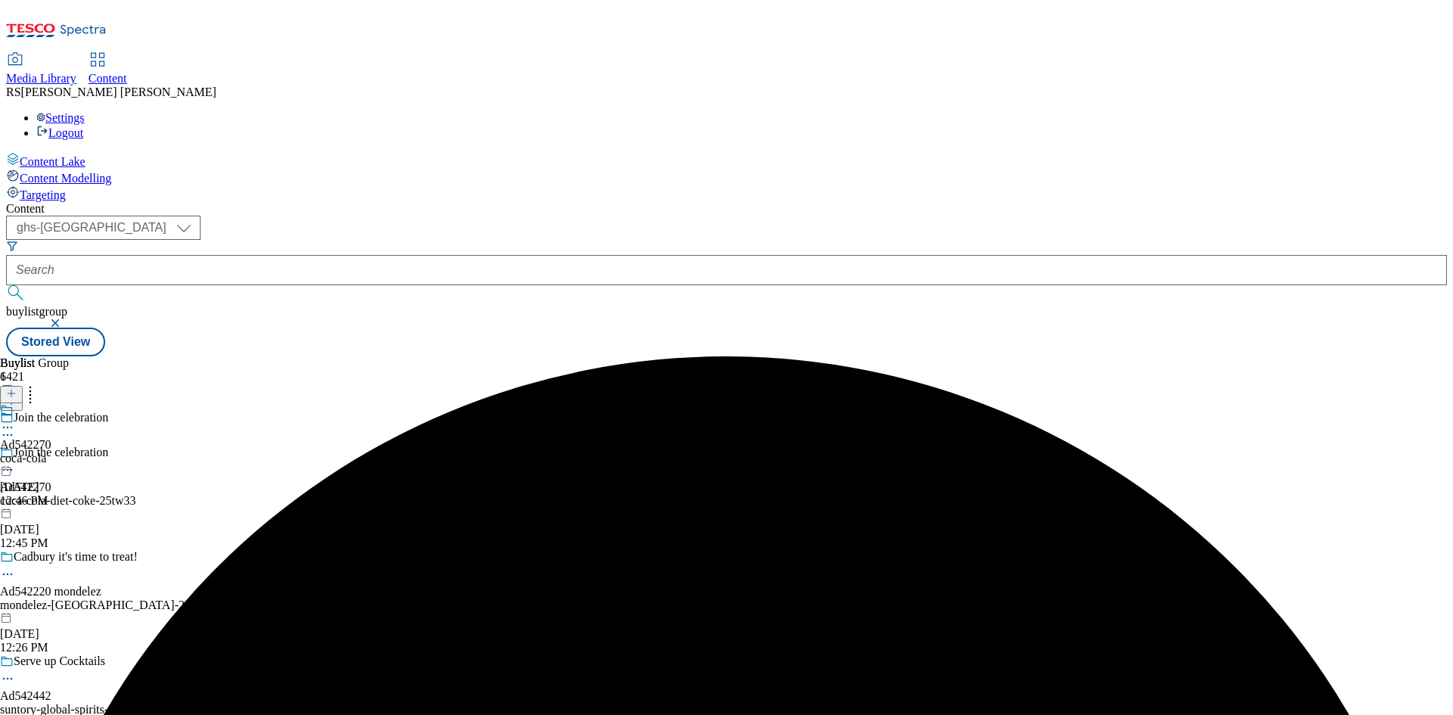
click at [51, 452] on div "coca-cola" at bounding box center [25, 459] width 51 height 14
click at [17, 388] on icon at bounding box center [11, 393] width 11 height 11
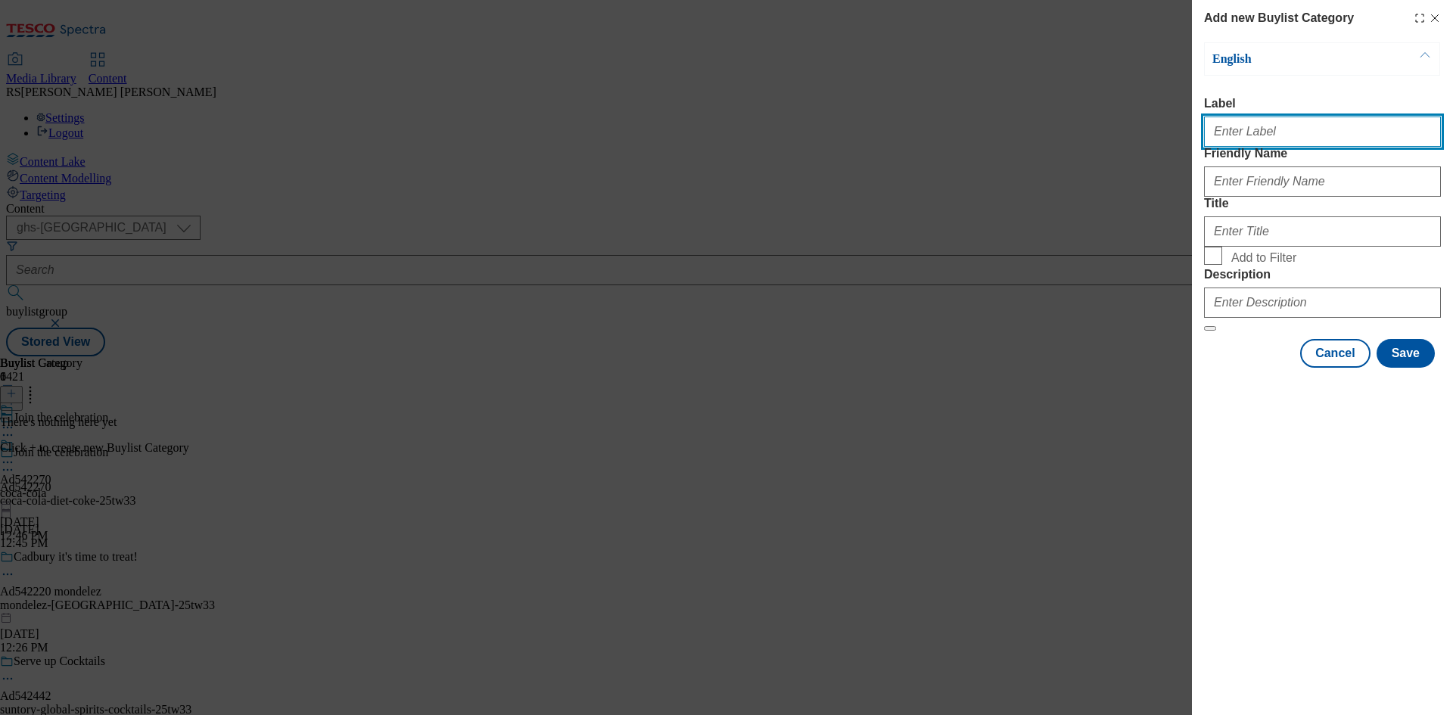
click at [1292, 130] on input "Label" at bounding box center [1322, 132] width 237 height 30
paste input "542270"
type input "Ad542270"
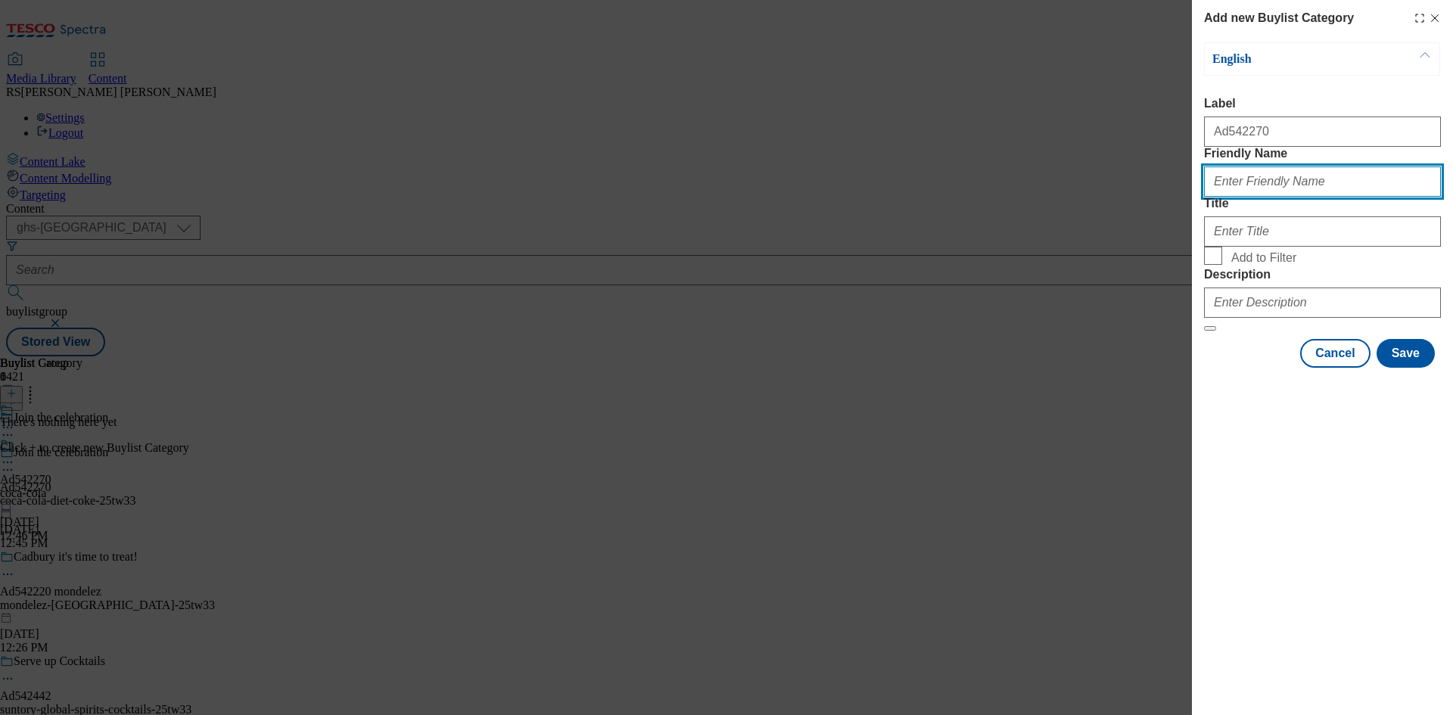
click at [1243, 197] on input "Friendly Name" at bounding box center [1322, 182] width 237 height 30
paste input "coca-cola-diet-coke"
type input "coca-cola-diet-coke"
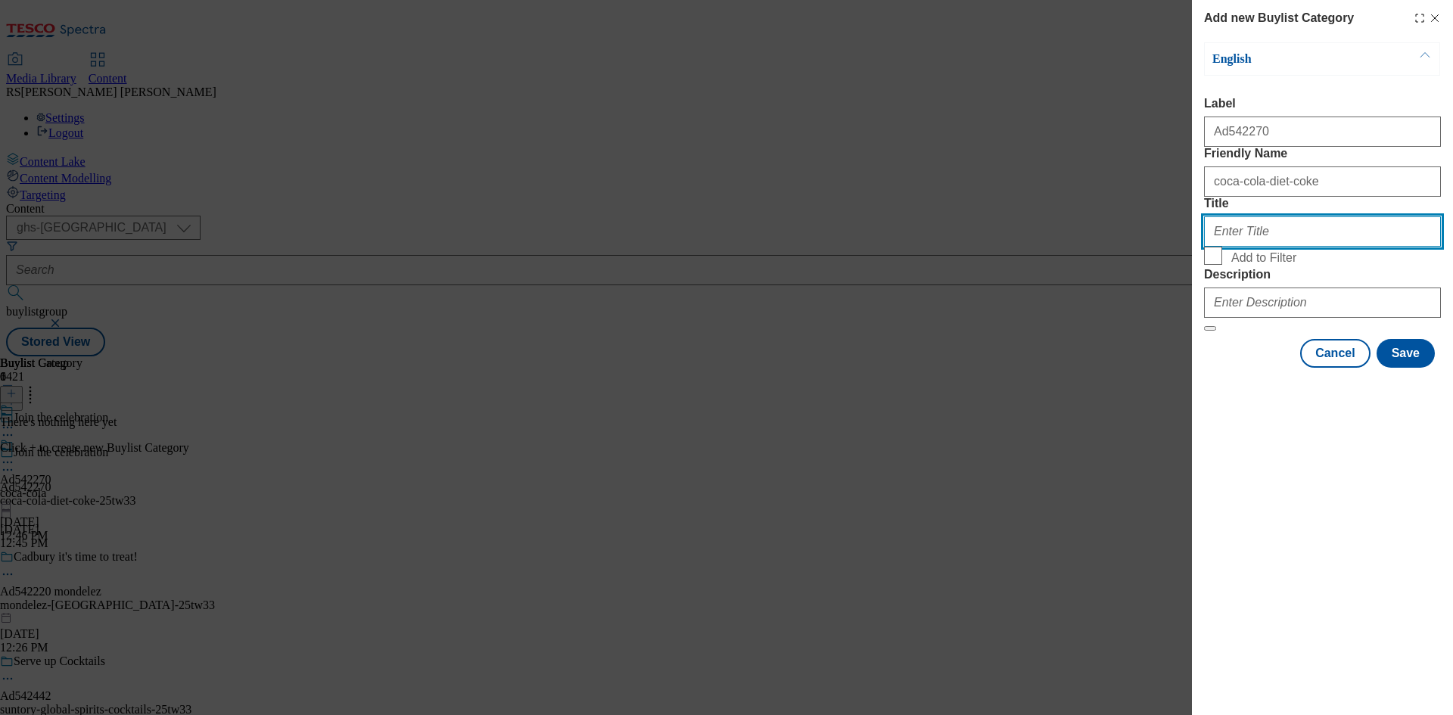
paste input "Coca Cola"
type input "Coca Cola"
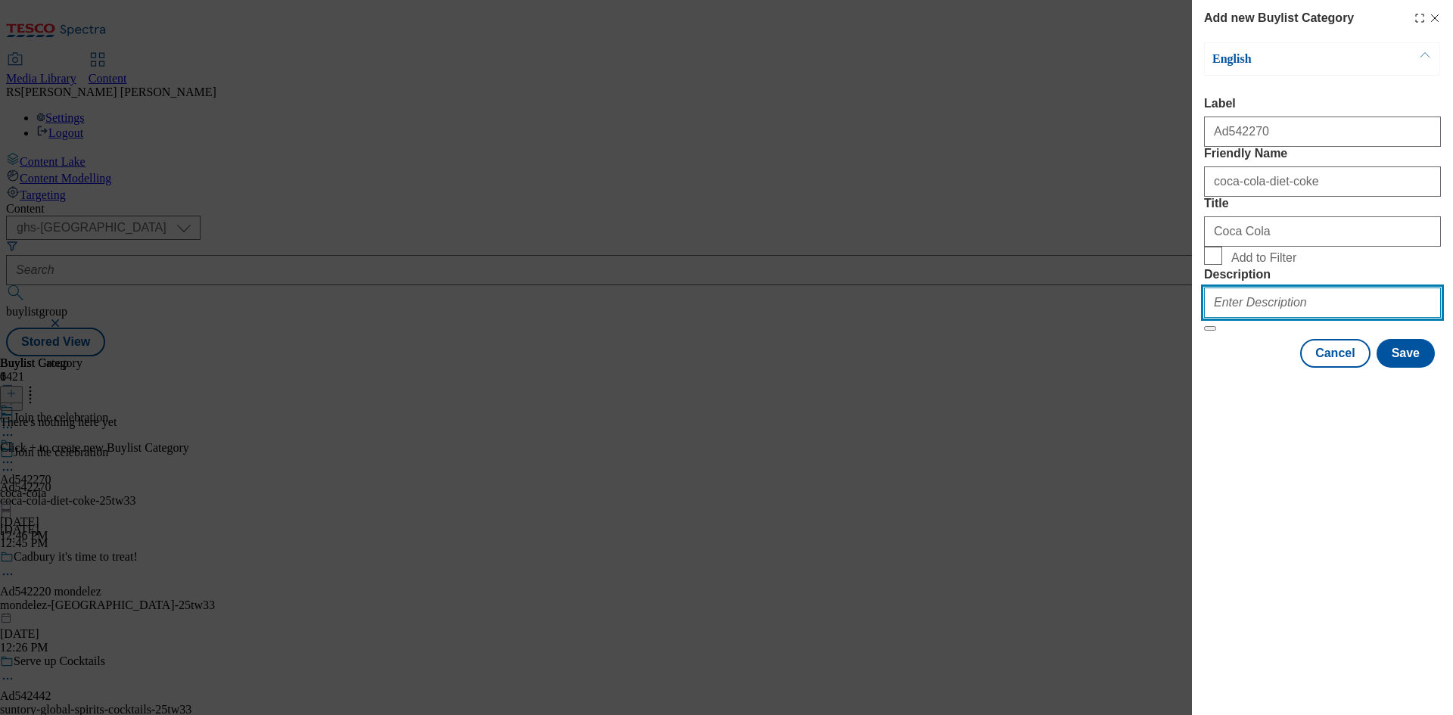
drag, startPoint x: 1303, startPoint y: 402, endPoint x: 1322, endPoint y: 418, distance: 25.3
click at [1303, 318] on input "Description" at bounding box center [1322, 303] width 237 height 30
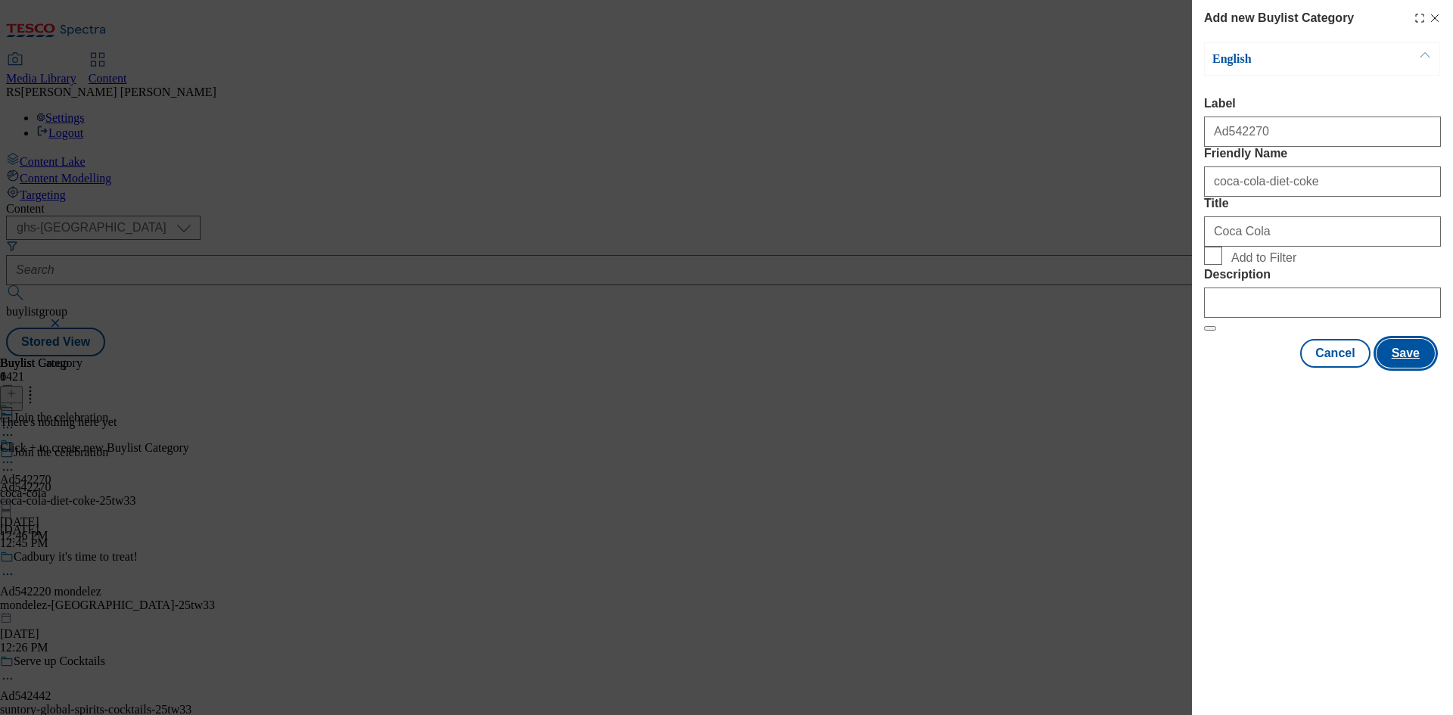
click at [1410, 368] on button "Save" at bounding box center [1406, 353] width 58 height 29
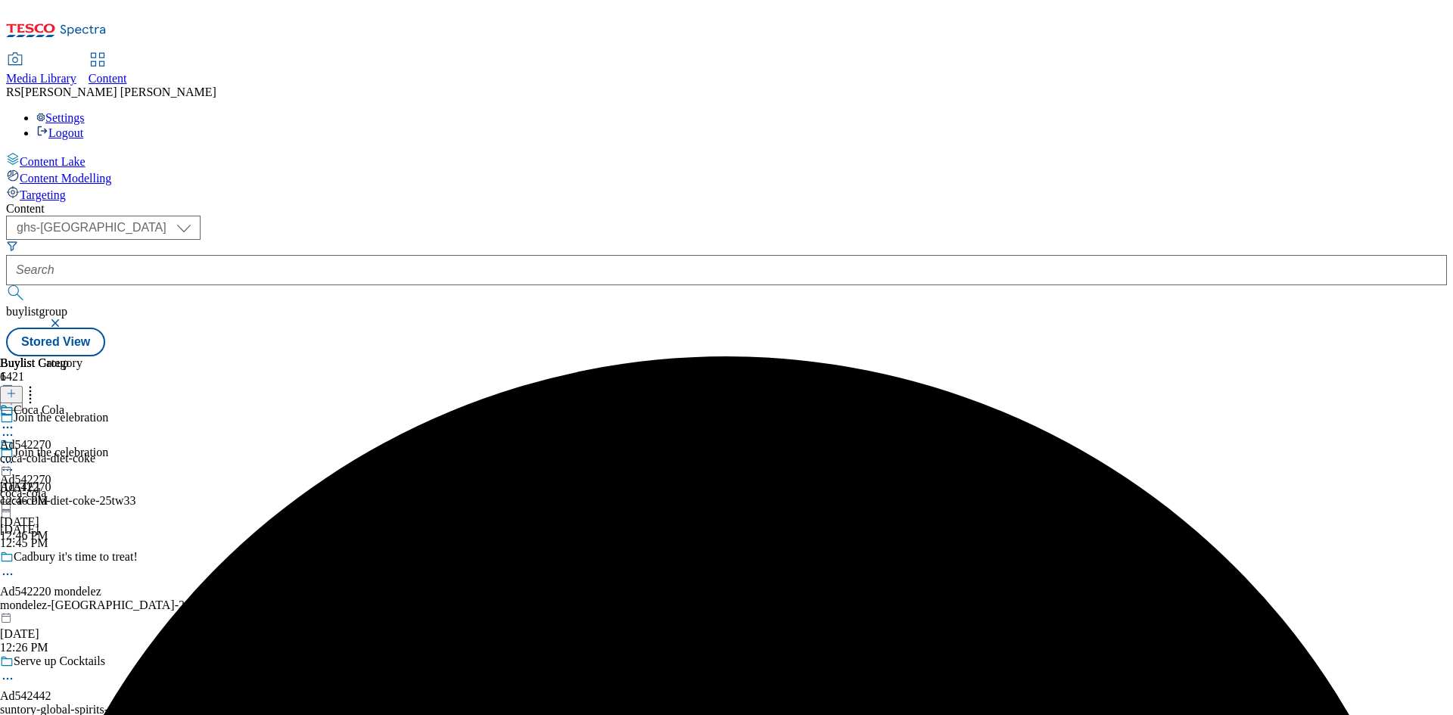
click at [95, 452] on div "coca-cola-diet-coke" at bounding box center [47, 459] width 95 height 14
click at [17, 388] on icon at bounding box center [11, 393] width 11 height 11
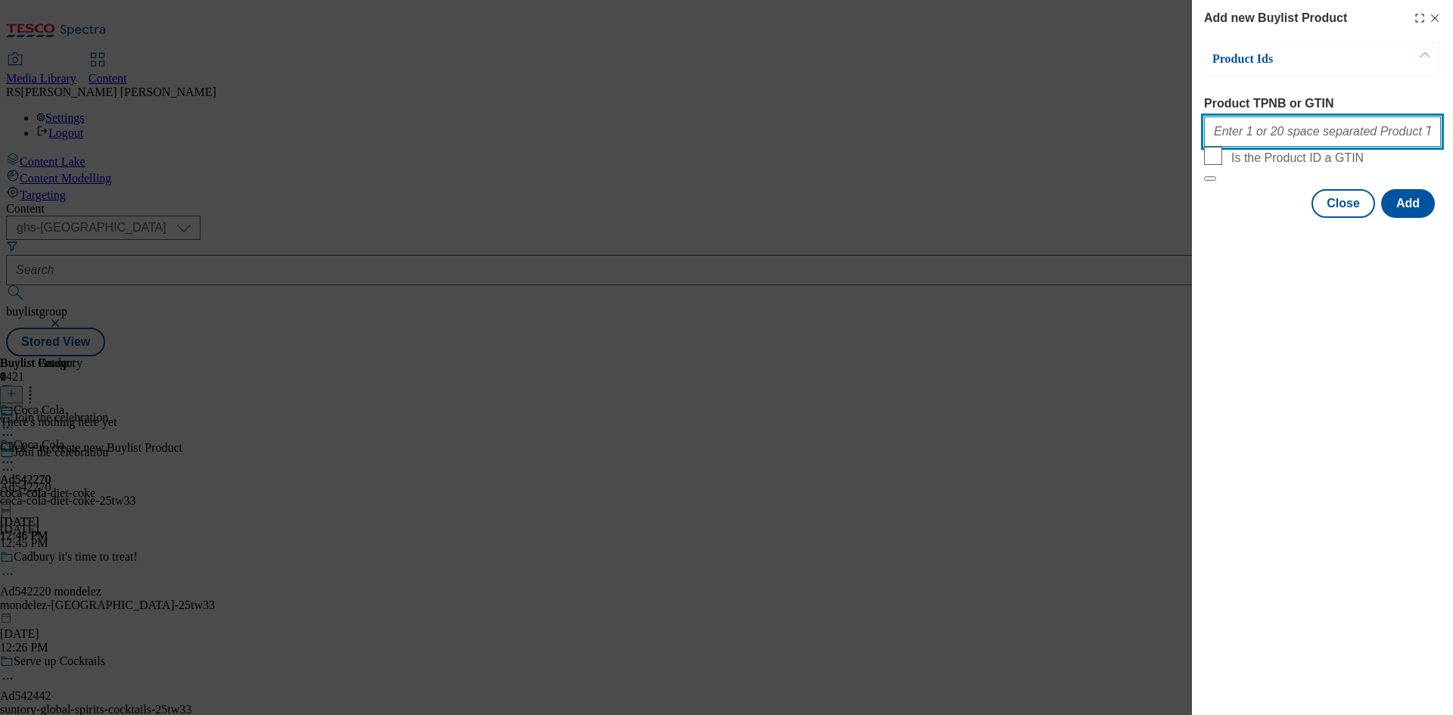
click at [1344, 122] on input "Product TPNB or GTIN" at bounding box center [1322, 132] width 237 height 30
paste input "97318646 96981581 57347318 51665886 50302362 83391348 66101419 55885734 54109896"
type input "97318646 96981581 57347318 51665886 50302362 83391348 66101419 55885734 54109896"
click at [1420, 218] on button "Add" at bounding box center [1409, 203] width 54 height 29
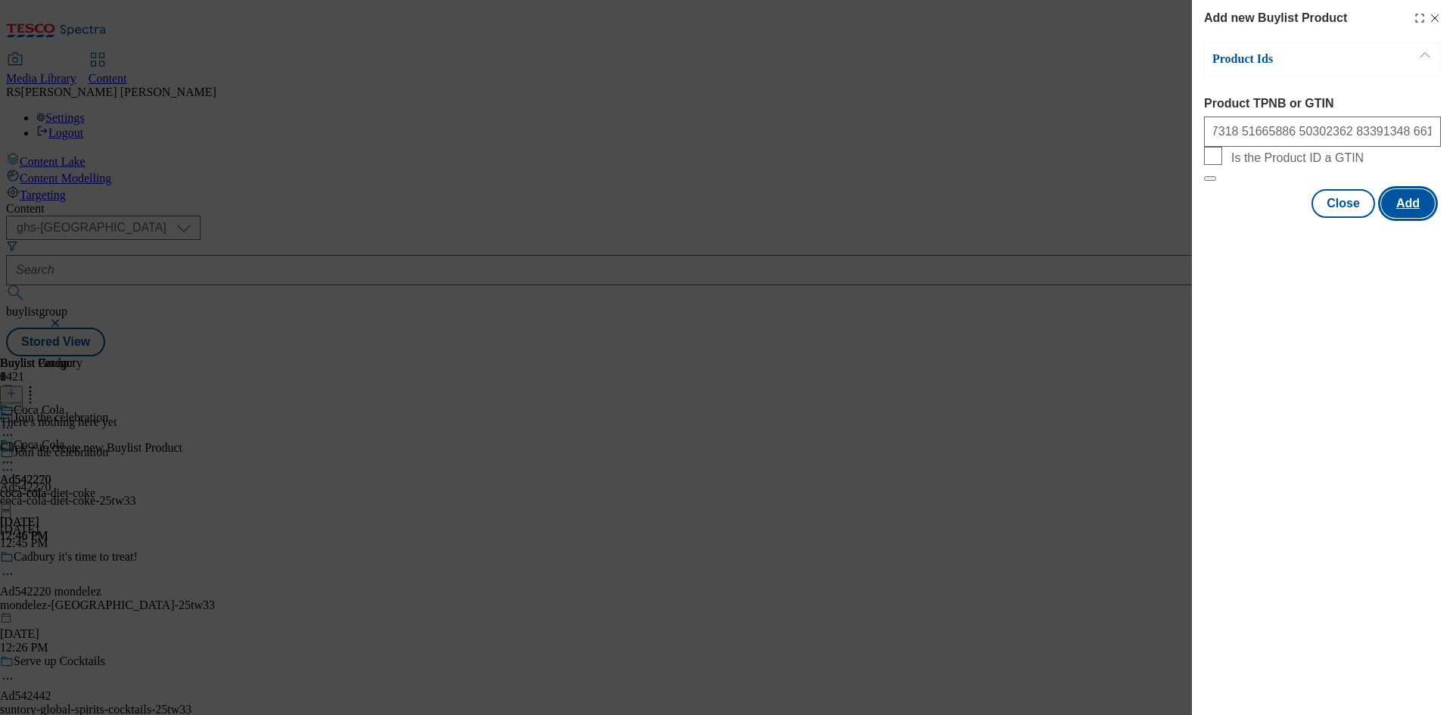
scroll to position [0, 0]
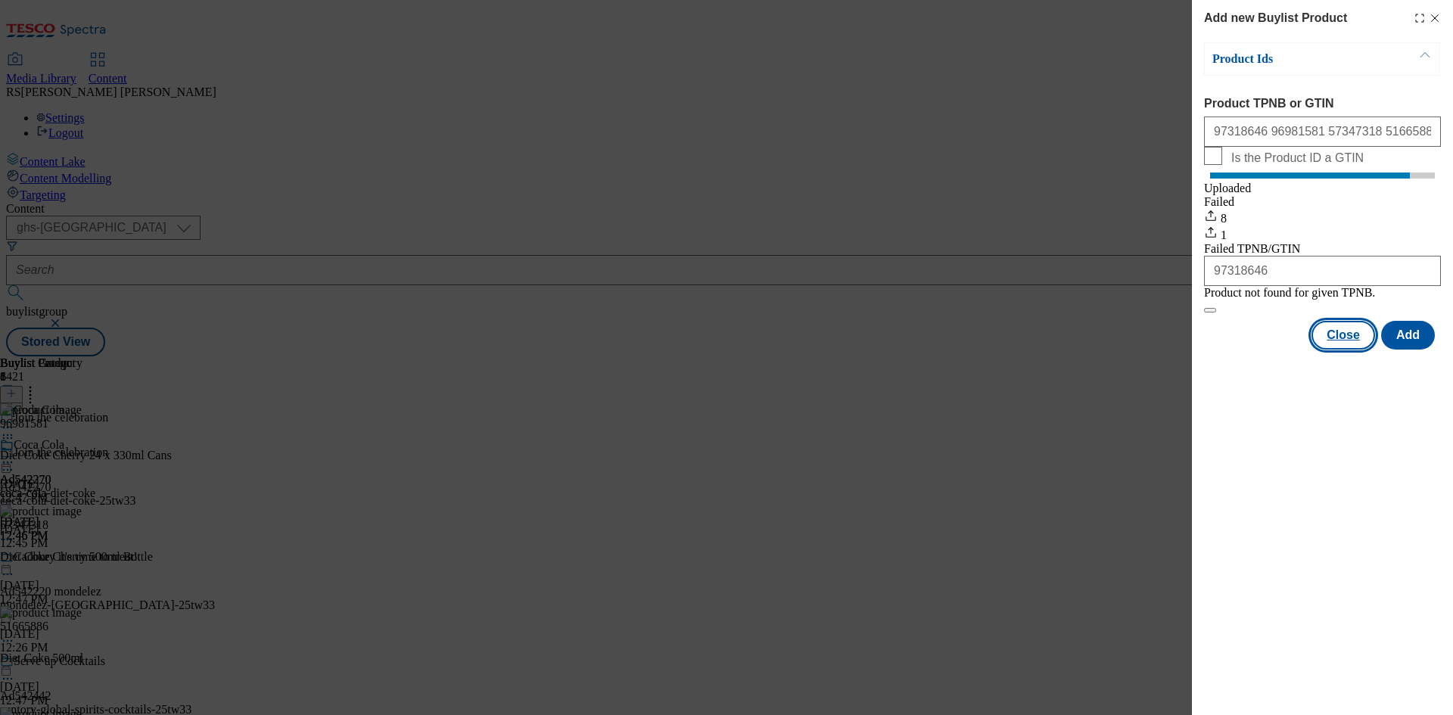
click at [1344, 350] on button "Close" at bounding box center [1344, 335] width 64 height 29
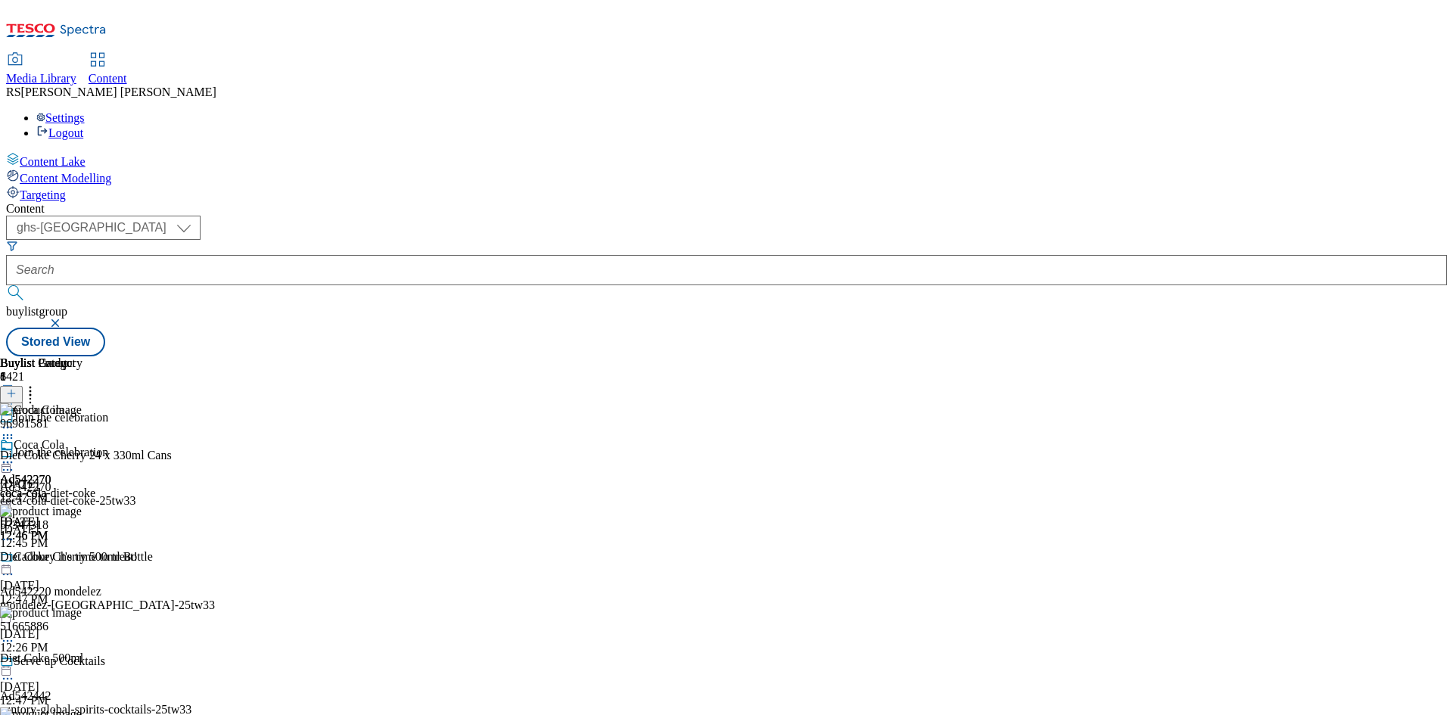
click at [15, 463] on icon at bounding box center [7, 470] width 15 height 15
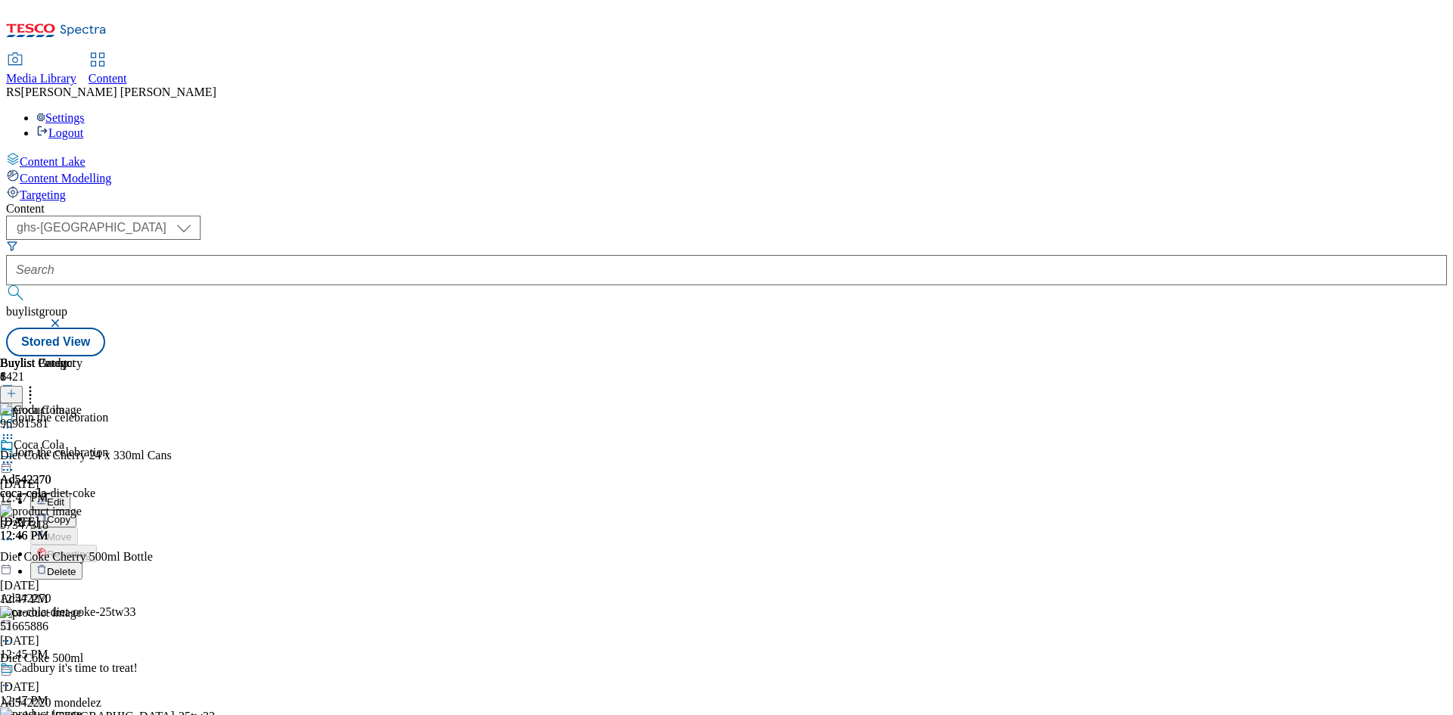
click at [64, 497] on span "Edit" at bounding box center [55, 502] width 17 height 11
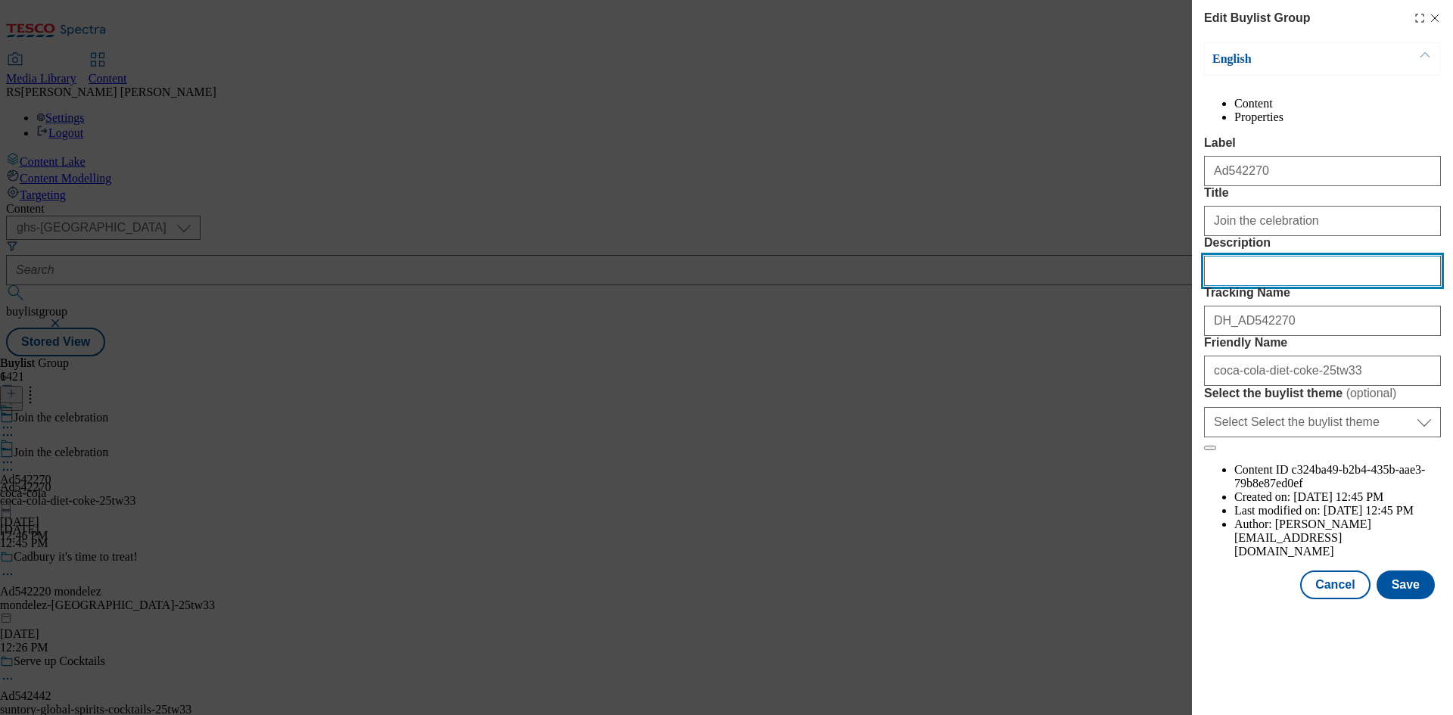
click at [1310, 286] on input "Description" at bounding box center [1322, 271] width 237 height 30
paste input "Diet Coke Cherry 24 x 330ml Cans"
type input "Diet Coke Cherry 24 x 330ml Cans"
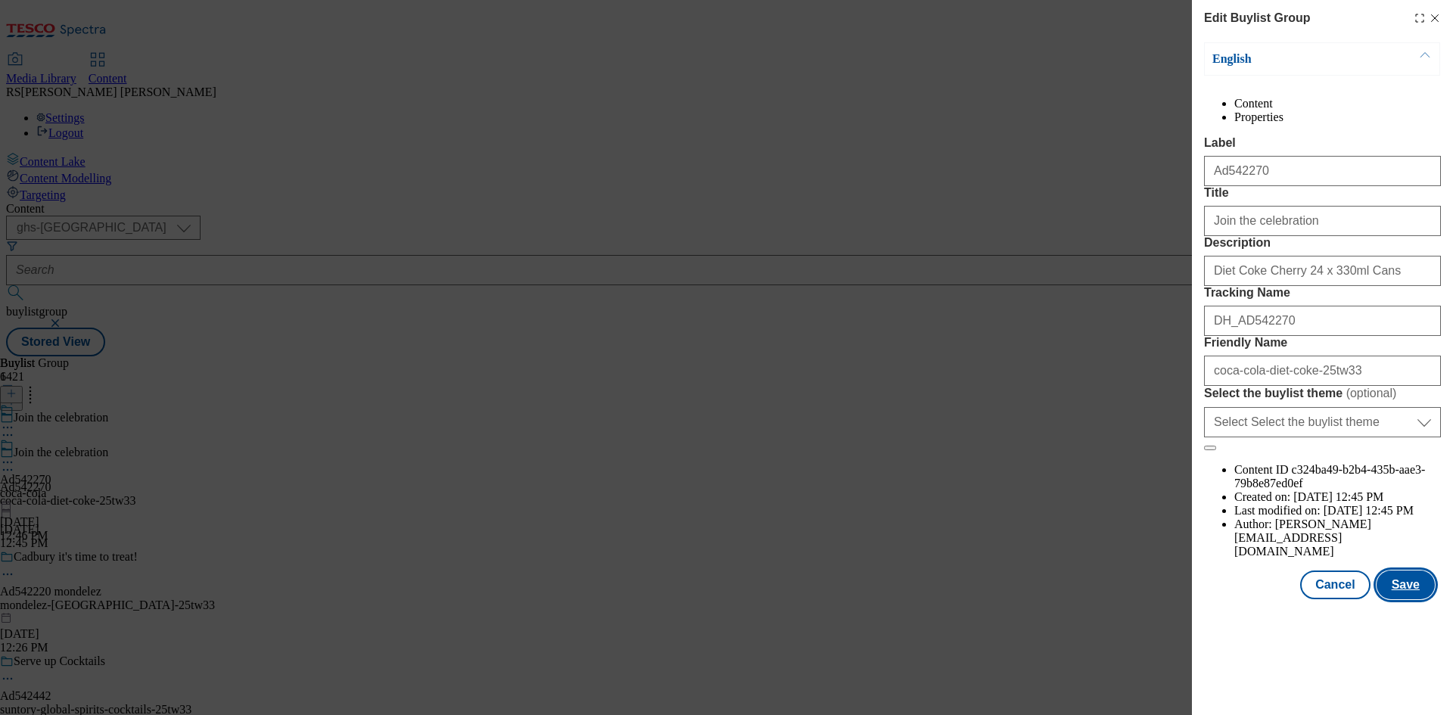
click at [1421, 600] on button "Save" at bounding box center [1406, 585] width 58 height 29
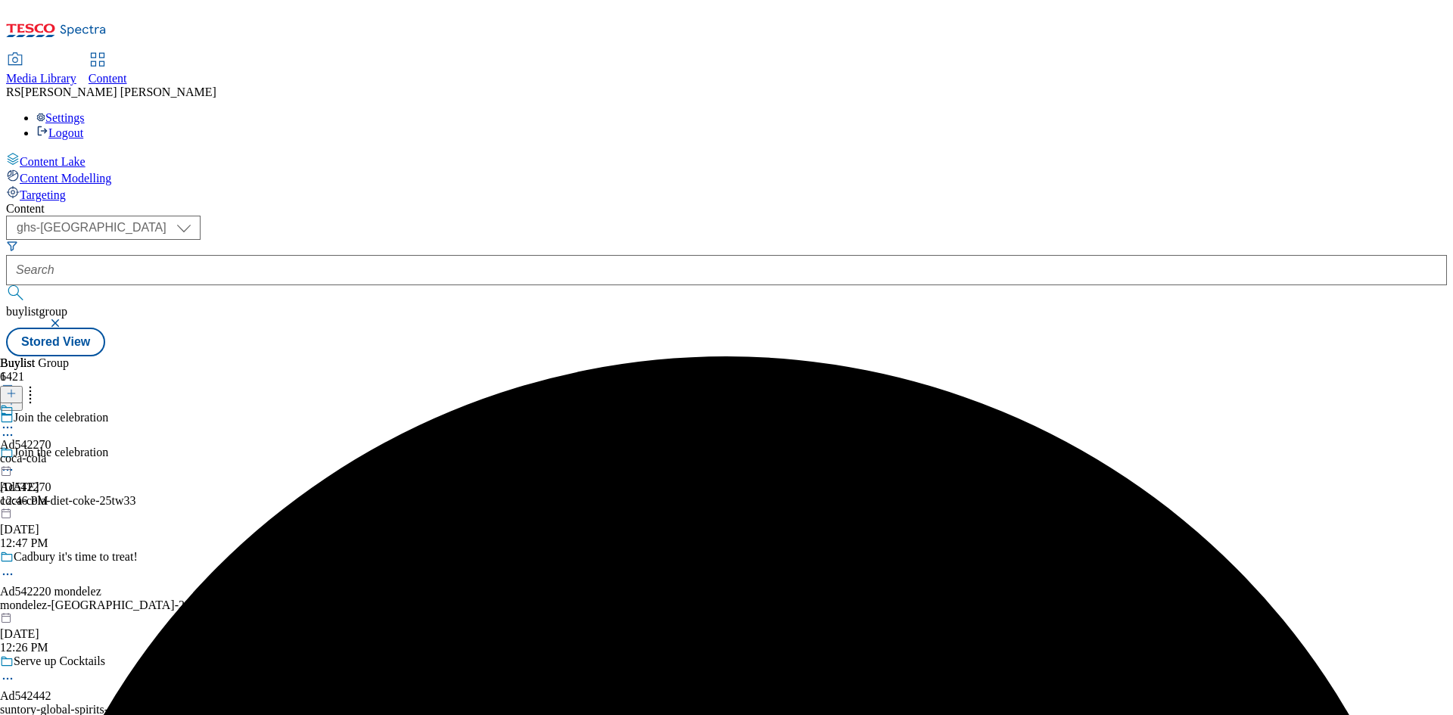
click at [15, 420] on icon at bounding box center [7, 427] width 15 height 15
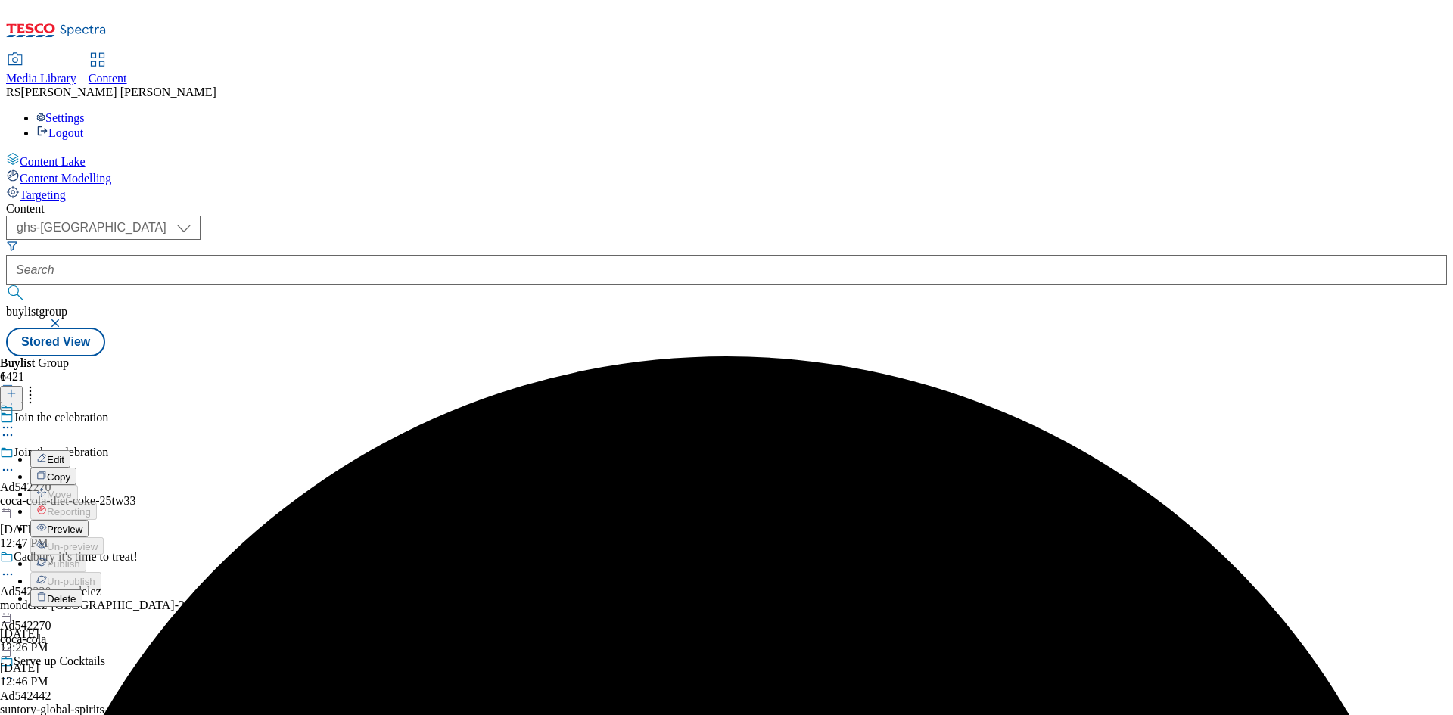
click at [64, 454] on span "Edit" at bounding box center [55, 459] width 17 height 11
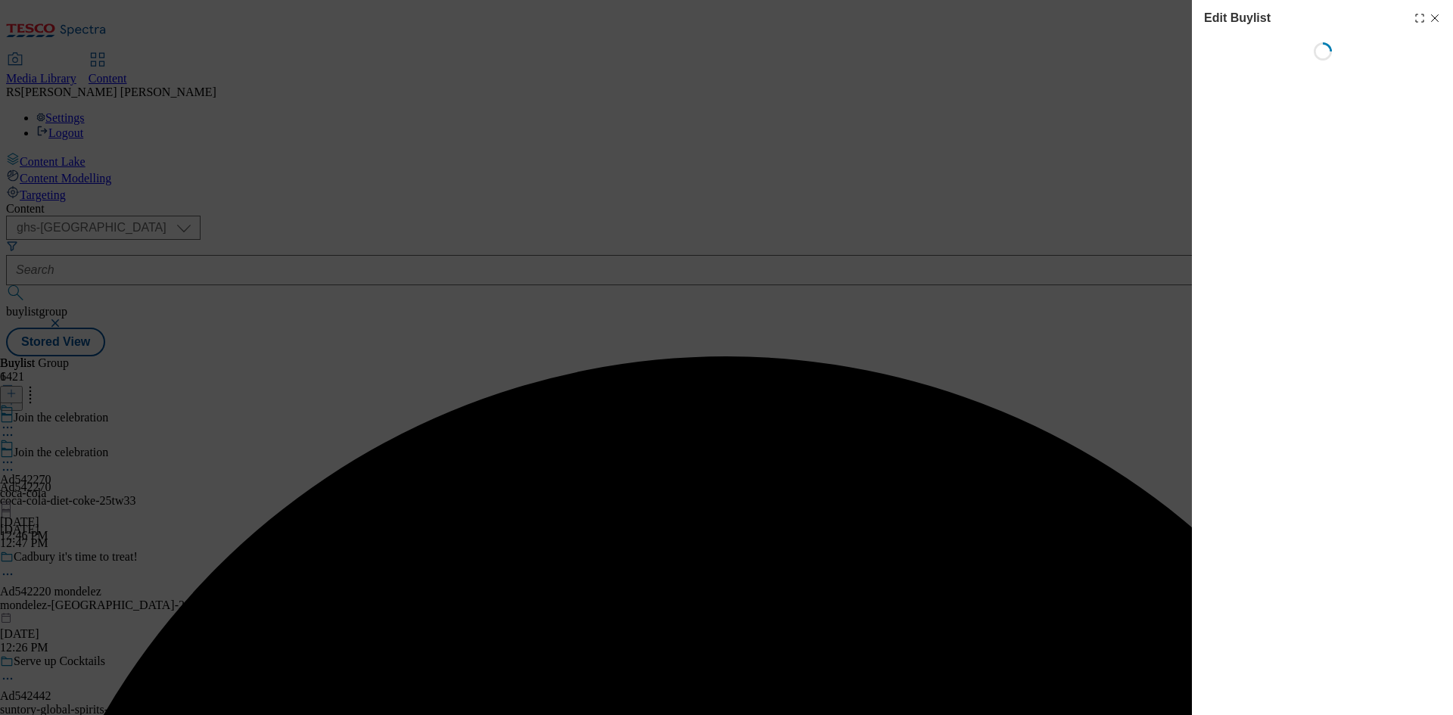
select select "tactical"
select select "supplier funded short term 1-3 weeks"
select select "dunnhumby"
select select "Banner"
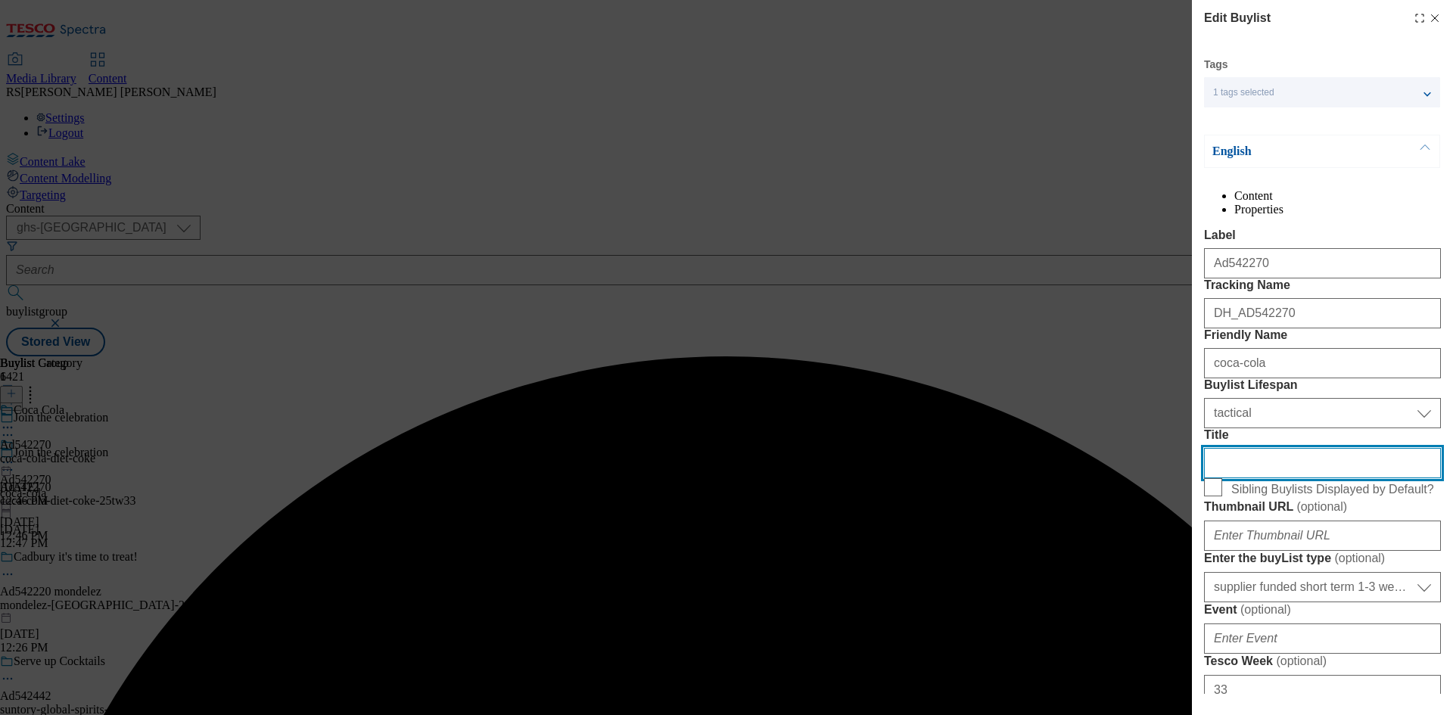
click at [1297, 478] on input "Title" at bounding box center [1322, 463] width 237 height 30
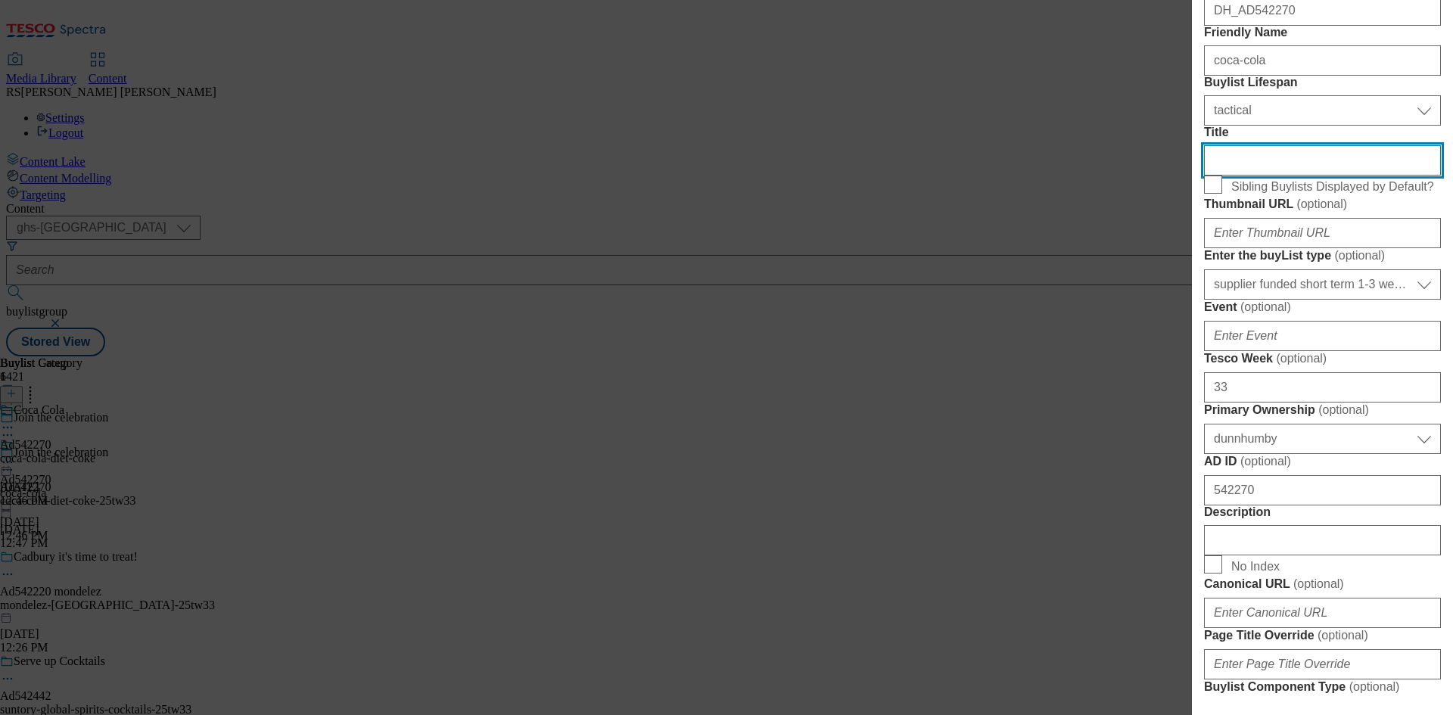
scroll to position [681, 0]
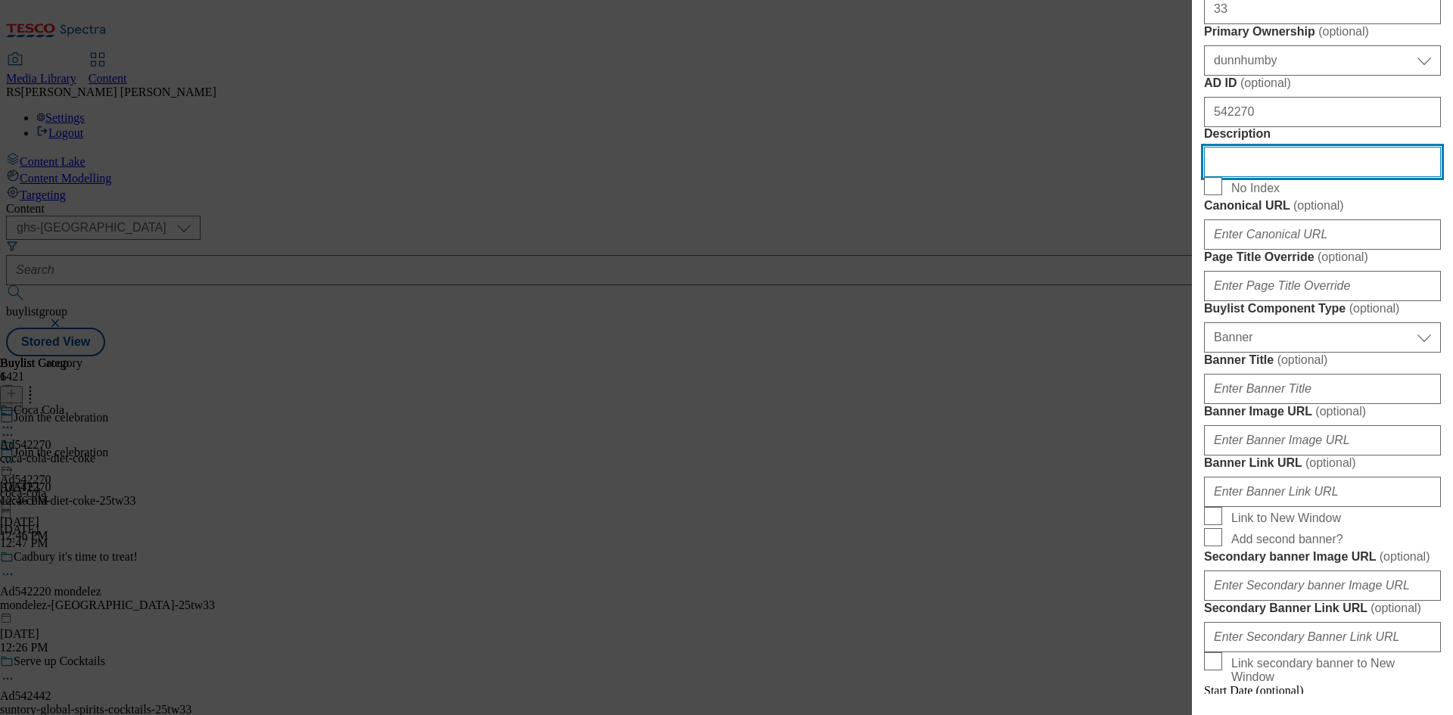
click at [1302, 177] on input "Description" at bounding box center [1322, 162] width 237 height 30
paste input "Diet Coke Cherry 24 x 330ml Cans"
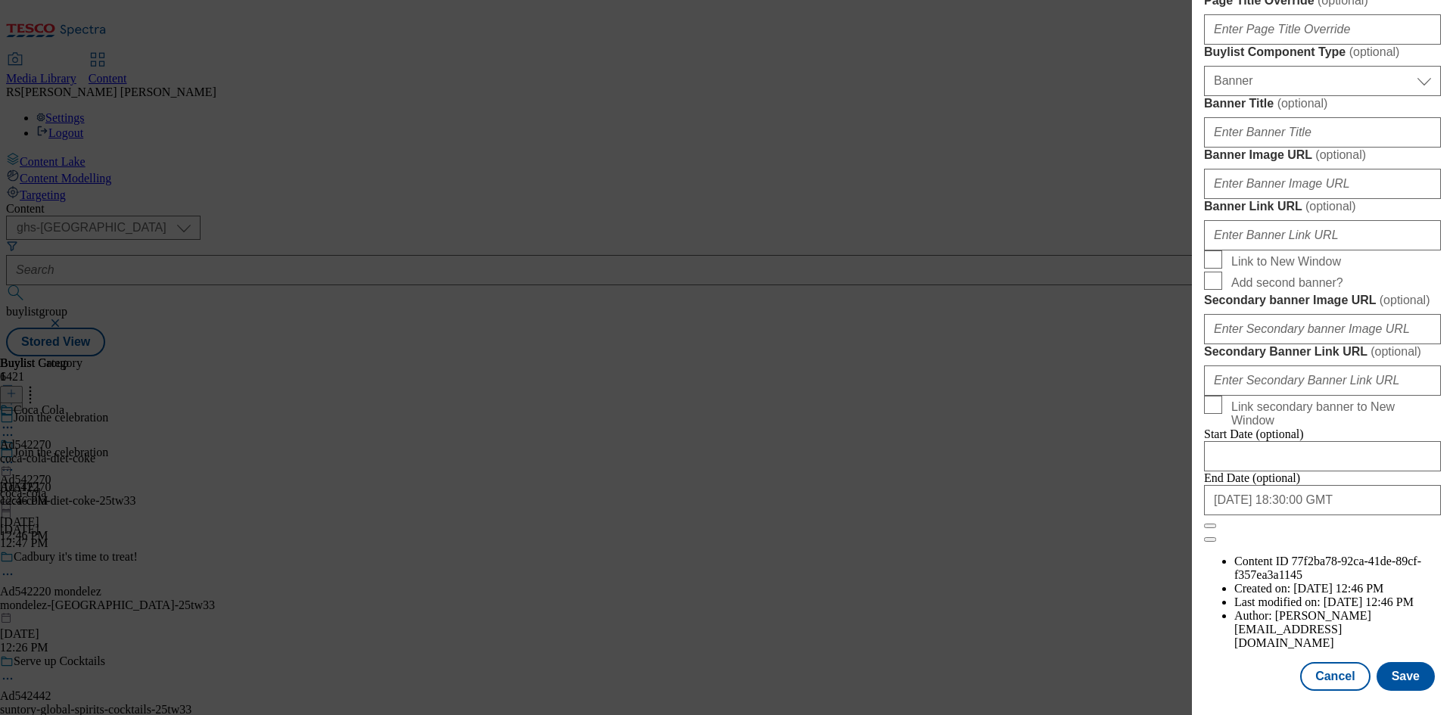
scroll to position [1487, 0]
type input "Diet Coke Cherry 24 x 330ml Cans"
click at [1406, 662] on button "Save" at bounding box center [1406, 676] width 58 height 29
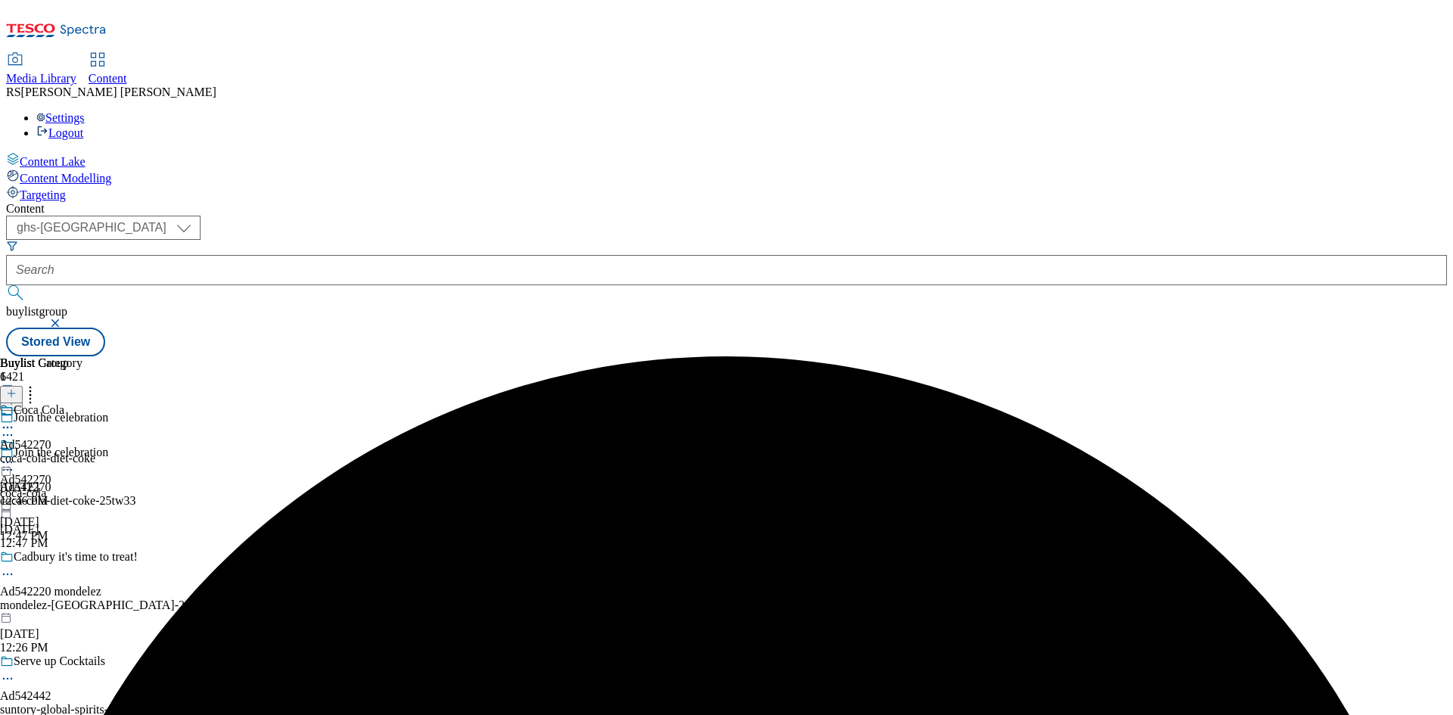
click at [15, 420] on icon at bounding box center [7, 427] width 15 height 15
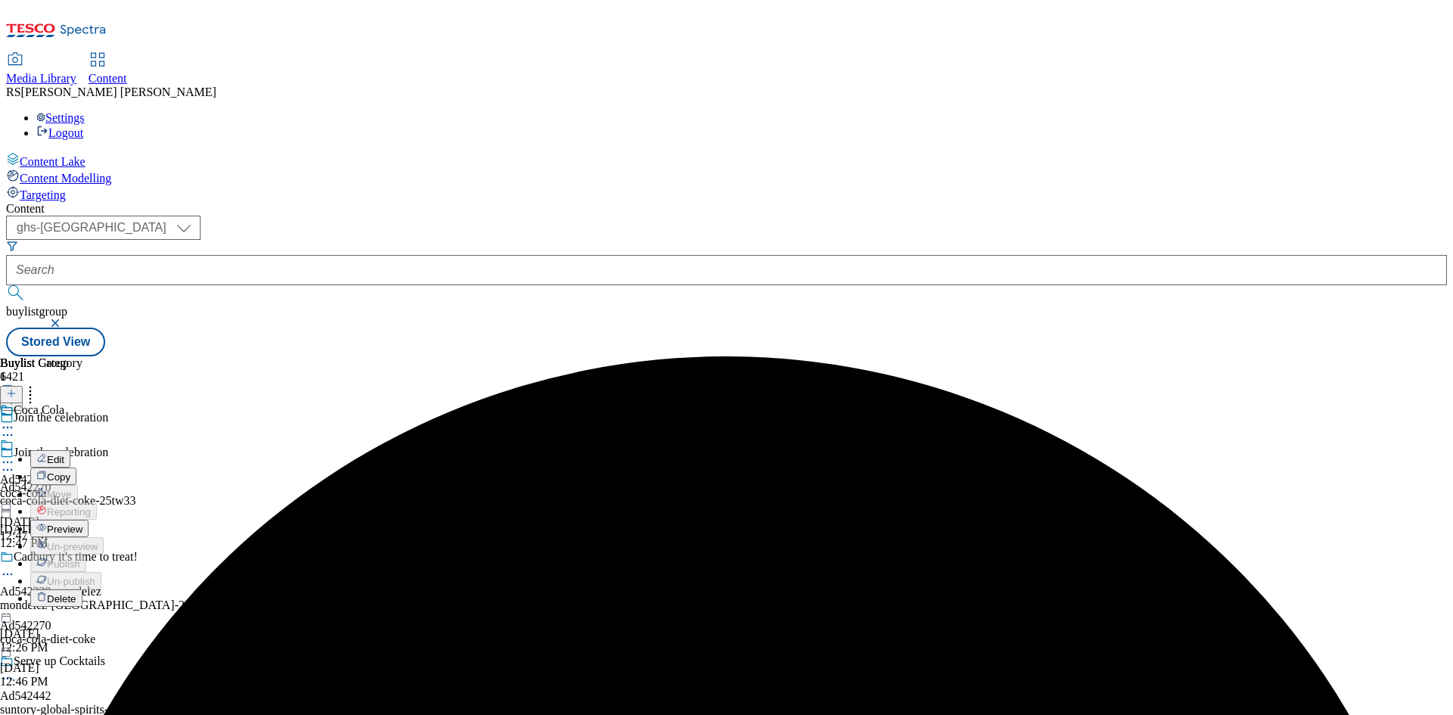
click at [64, 454] on span "Edit" at bounding box center [55, 459] width 17 height 11
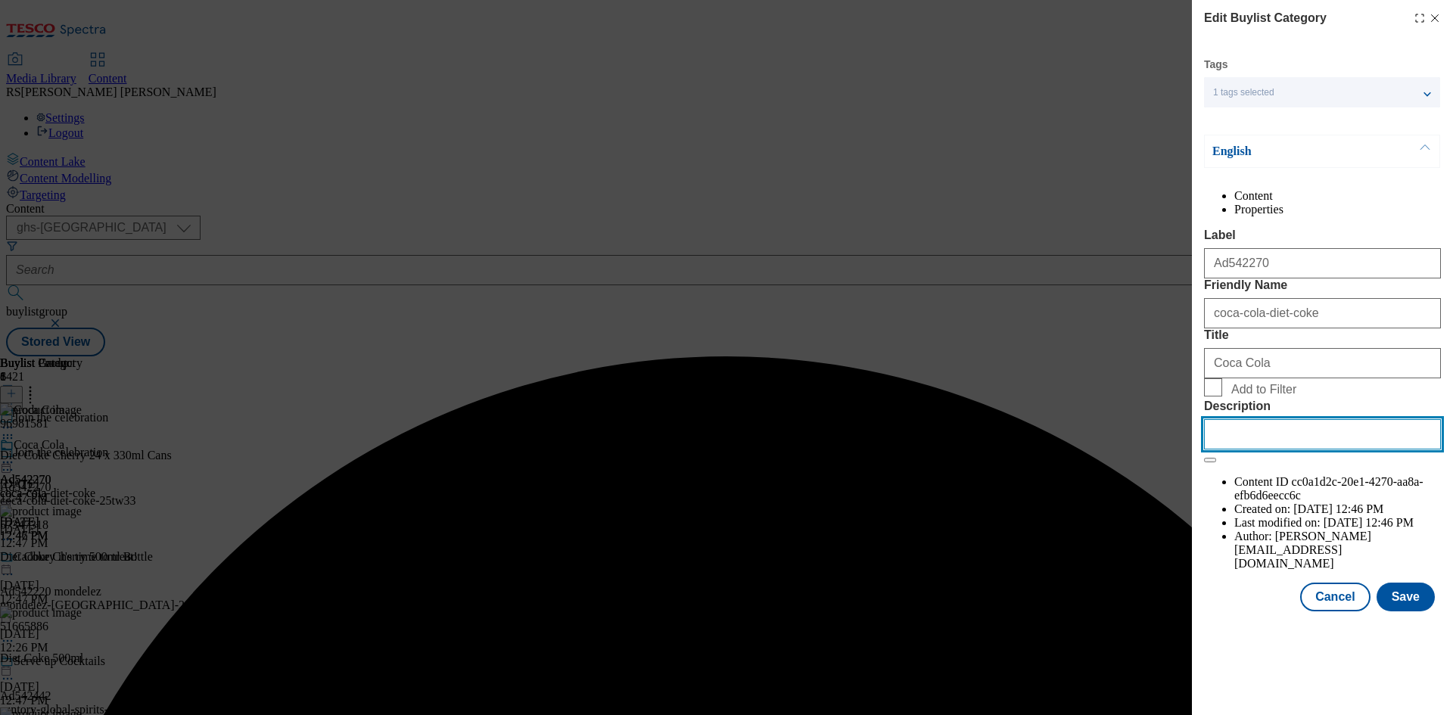
click at [1308, 450] on input "Description" at bounding box center [1322, 434] width 237 height 30
paste input "Diet Coke Cherry 24 x 330ml Cans"
type input "Diet Coke Cherry 24 x 330ml Cans"
click at [1401, 612] on button "Save" at bounding box center [1406, 597] width 58 height 29
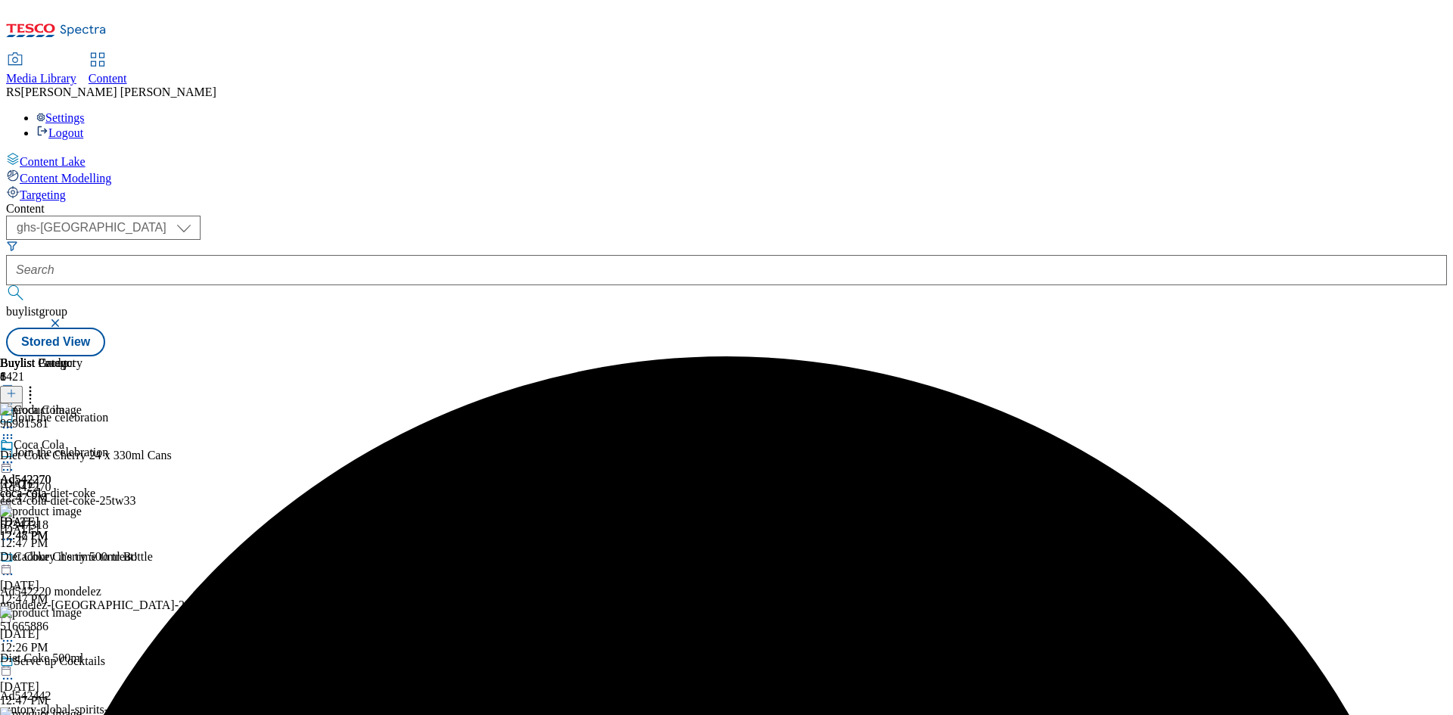
click at [15, 455] on icon at bounding box center [7, 462] width 15 height 15
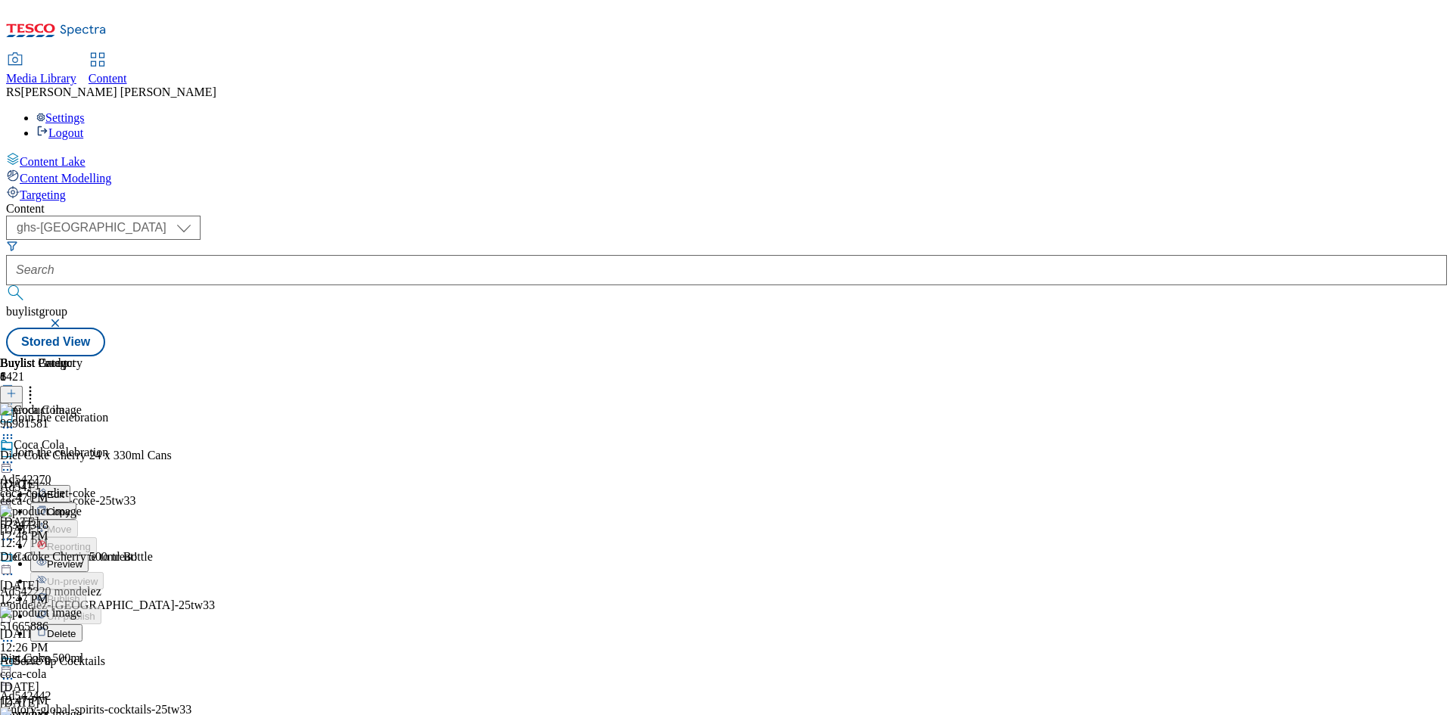
click at [83, 559] on span "Preview" at bounding box center [65, 564] width 36 height 11
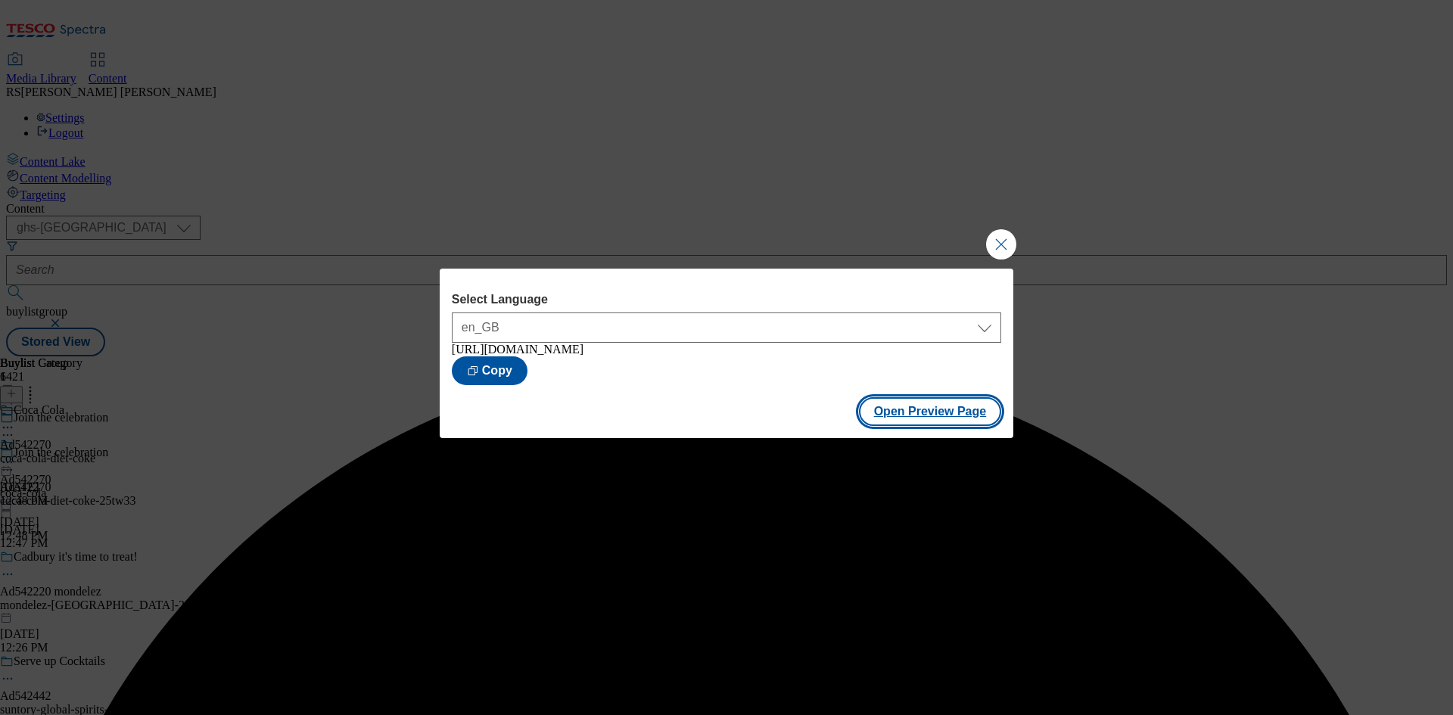
click at [967, 406] on button "Open Preview Page" at bounding box center [930, 411] width 143 height 29
click at [1147, 256] on div "Select Language en_GB en_GB [URL][DOMAIN_NAME] Copy Open Preview Page" at bounding box center [726, 357] width 1453 height 715
click at [1008, 239] on button "Close Modal" at bounding box center [1001, 244] width 30 height 30
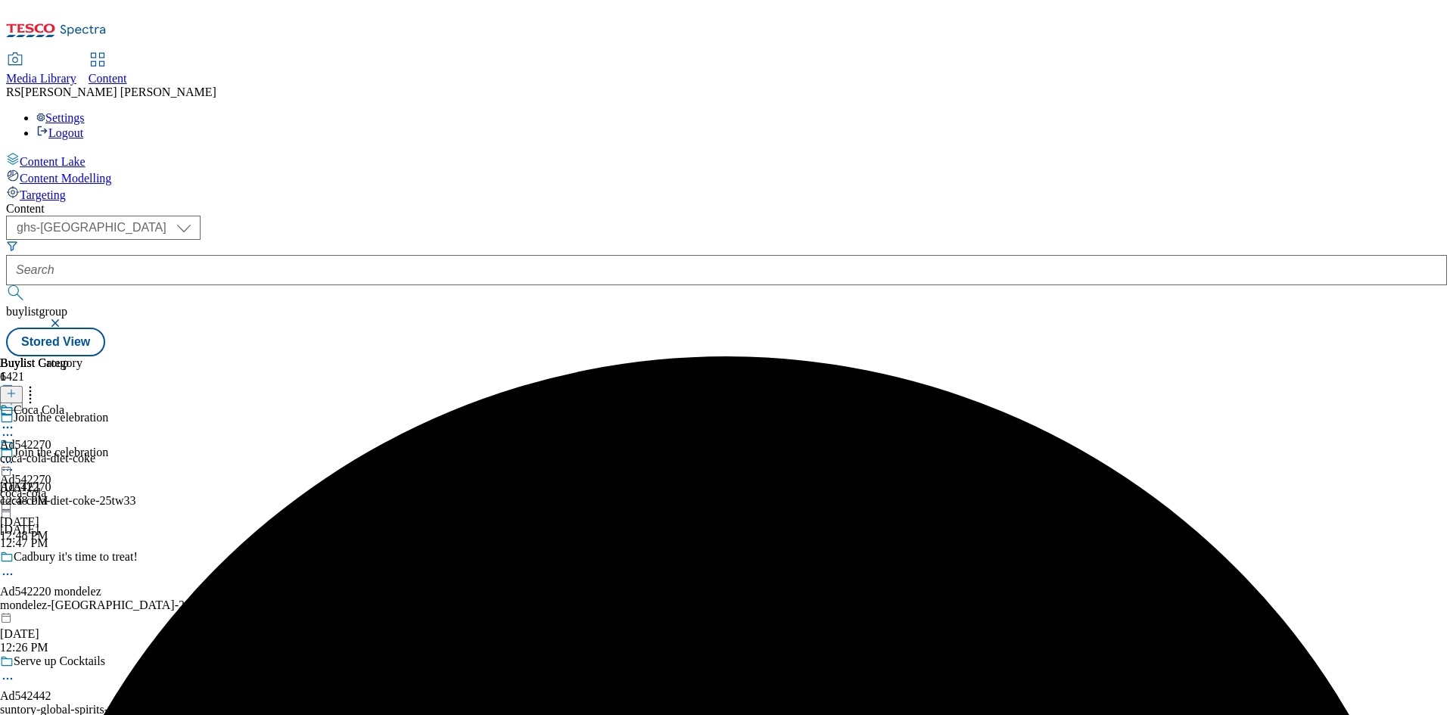
click at [15, 455] on icon at bounding box center [7, 462] width 15 height 15
click at [80, 611] on span "Publish" at bounding box center [63, 616] width 33 height 11
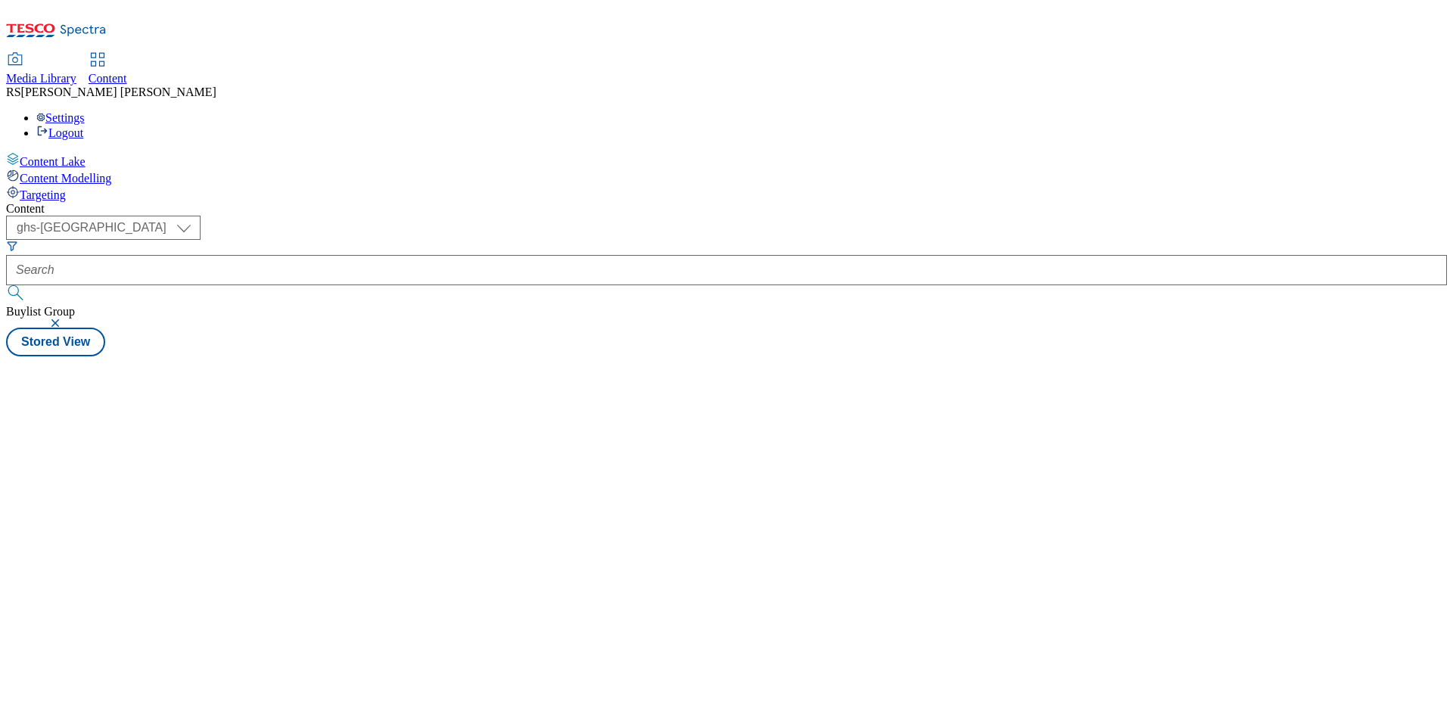
select select "ghs-[GEOGRAPHIC_DATA]"
